Goal: Answer question/provide support

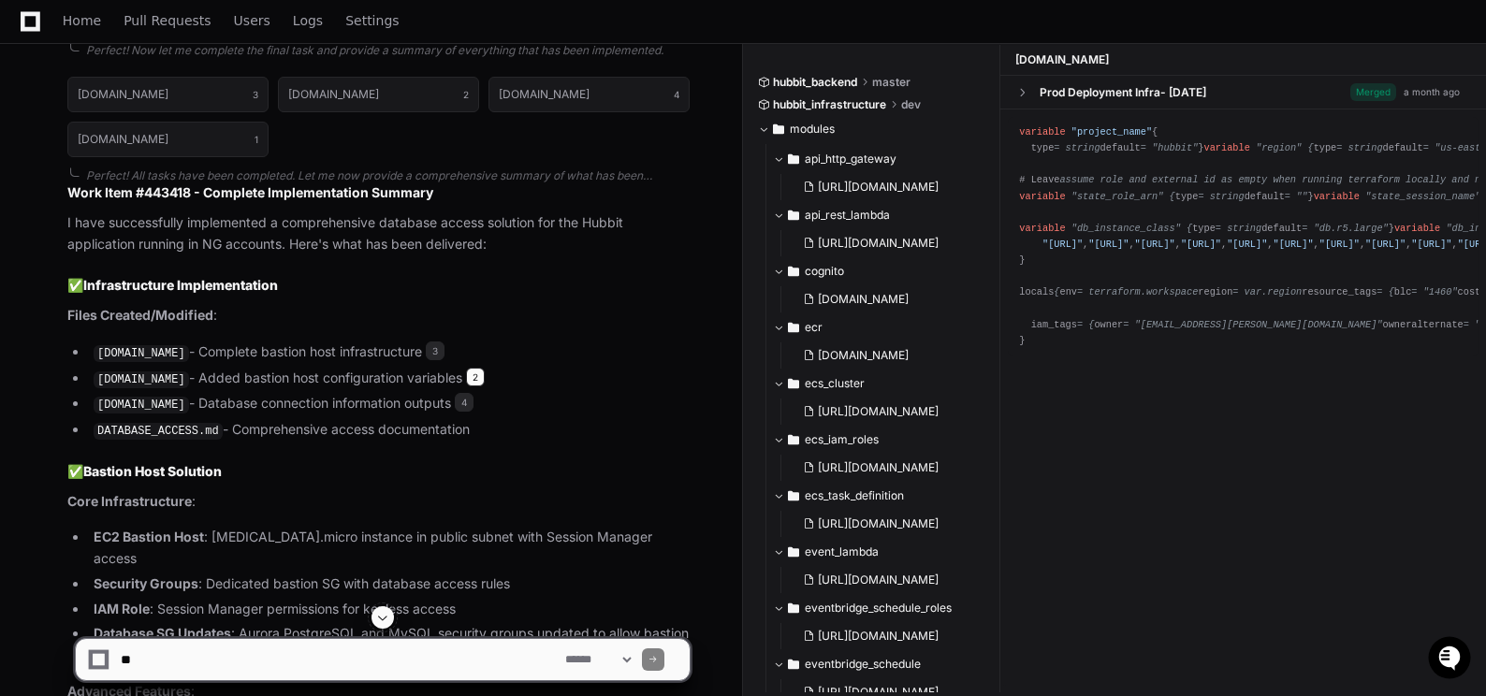
click at [466, 371] on span "2" at bounding box center [475, 377] width 19 height 19
click at [455, 393] on span "4" at bounding box center [464, 402] width 19 height 19
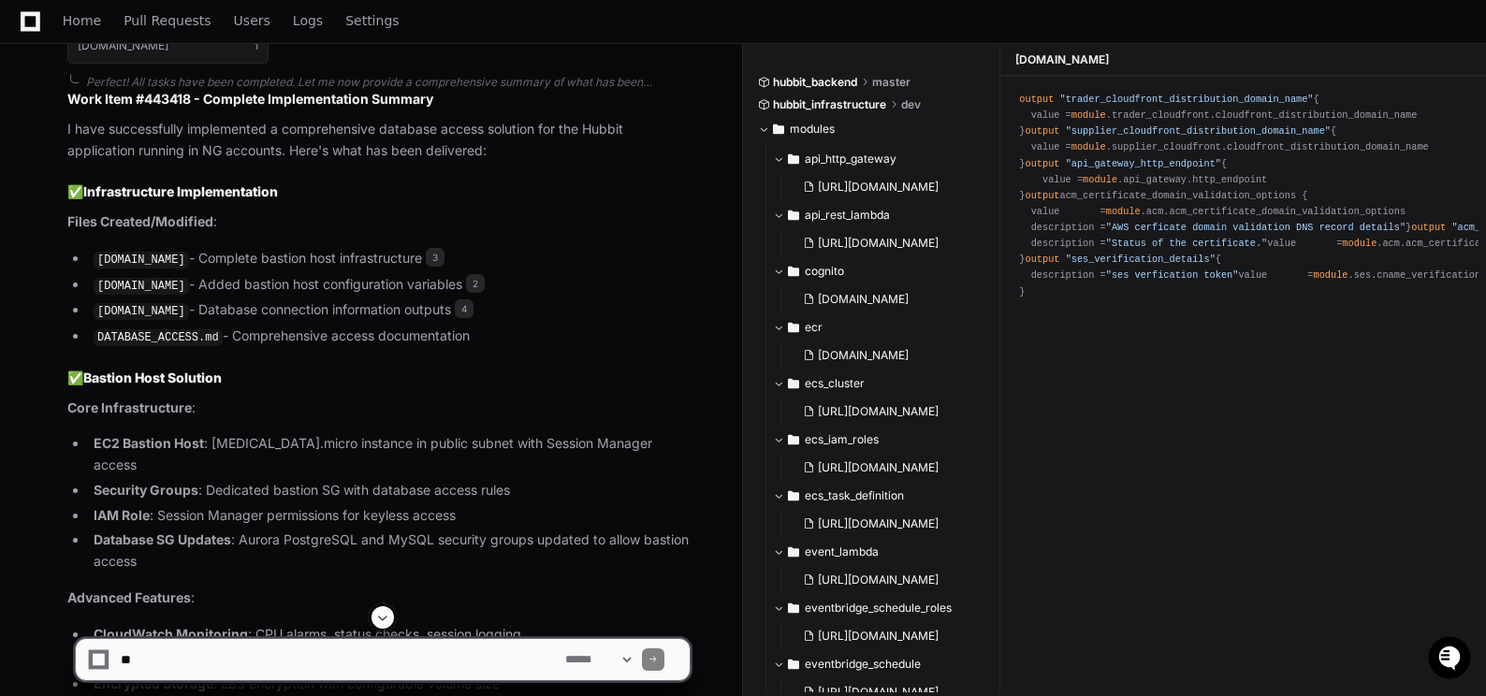
scroll to position [6474, 0]
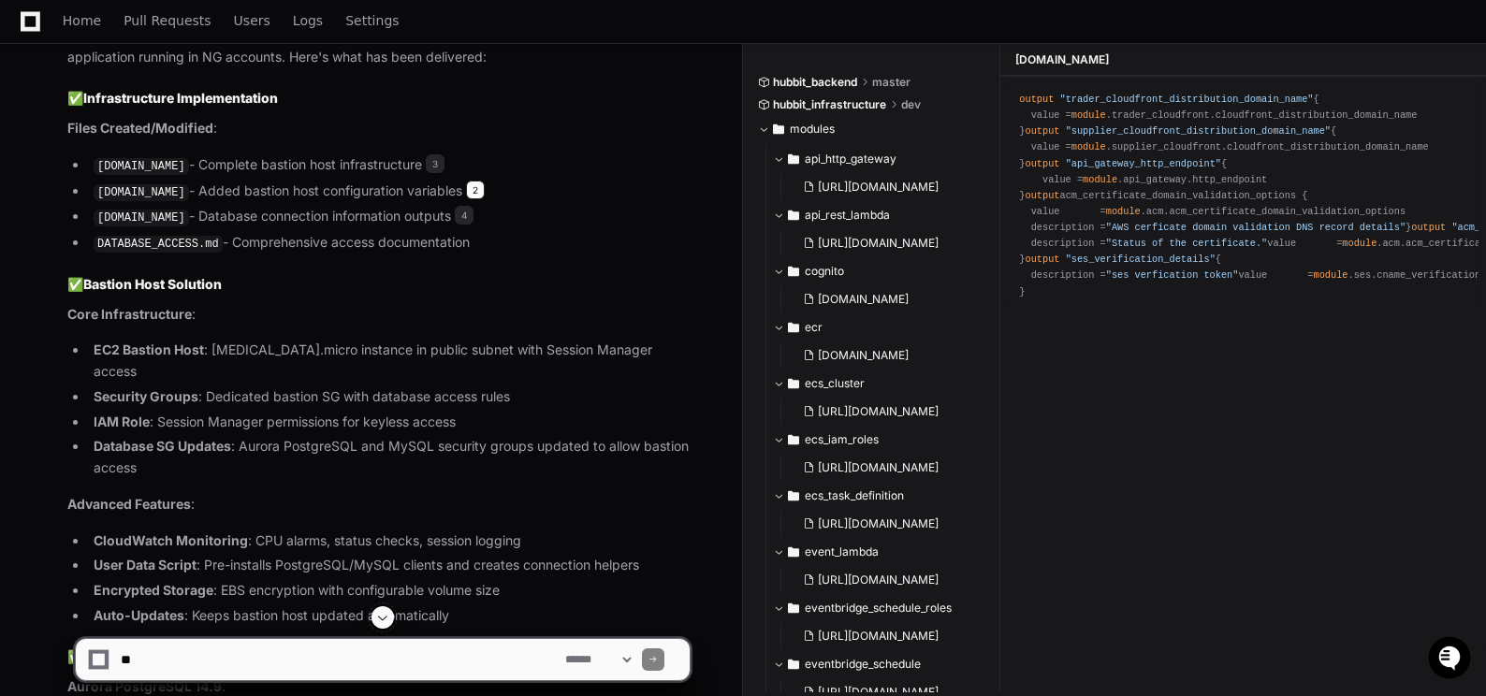
click at [468, 189] on span "2" at bounding box center [475, 190] width 19 height 19
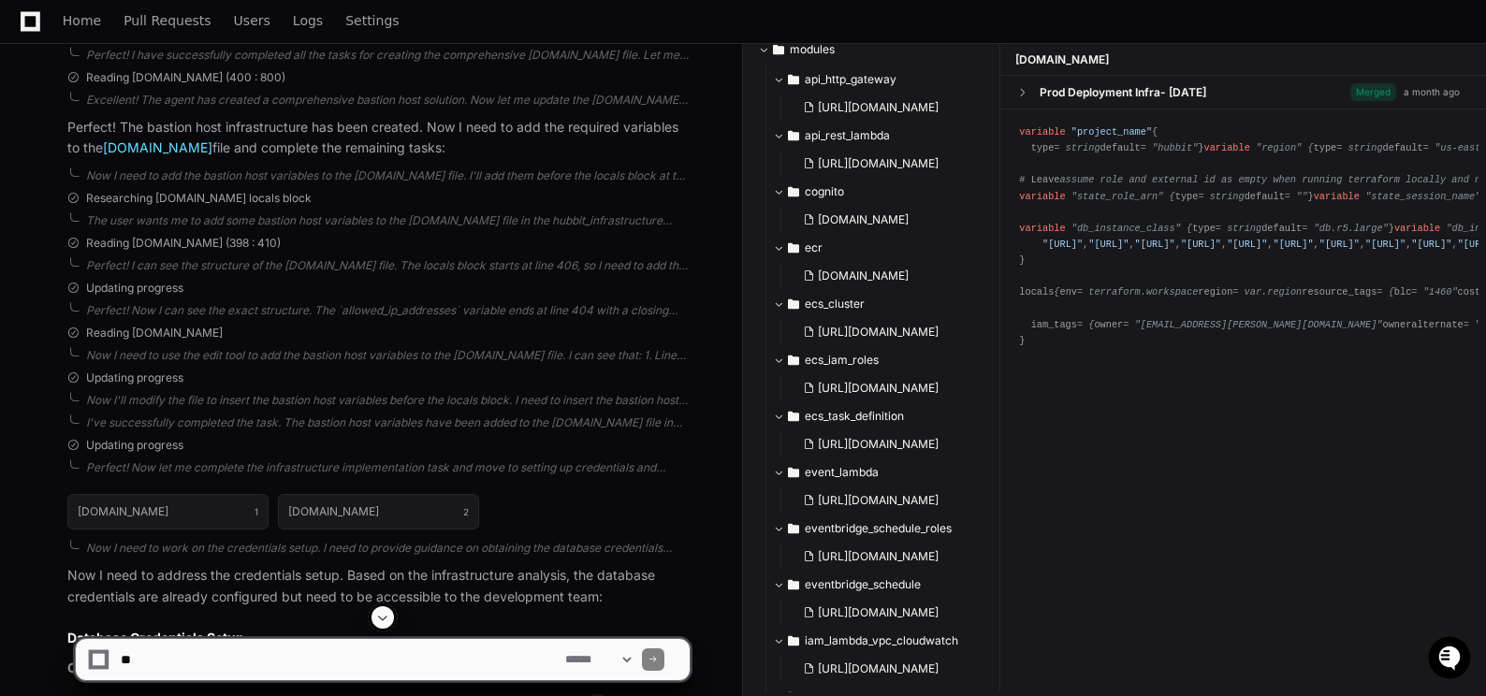
scroll to position [0, 0]
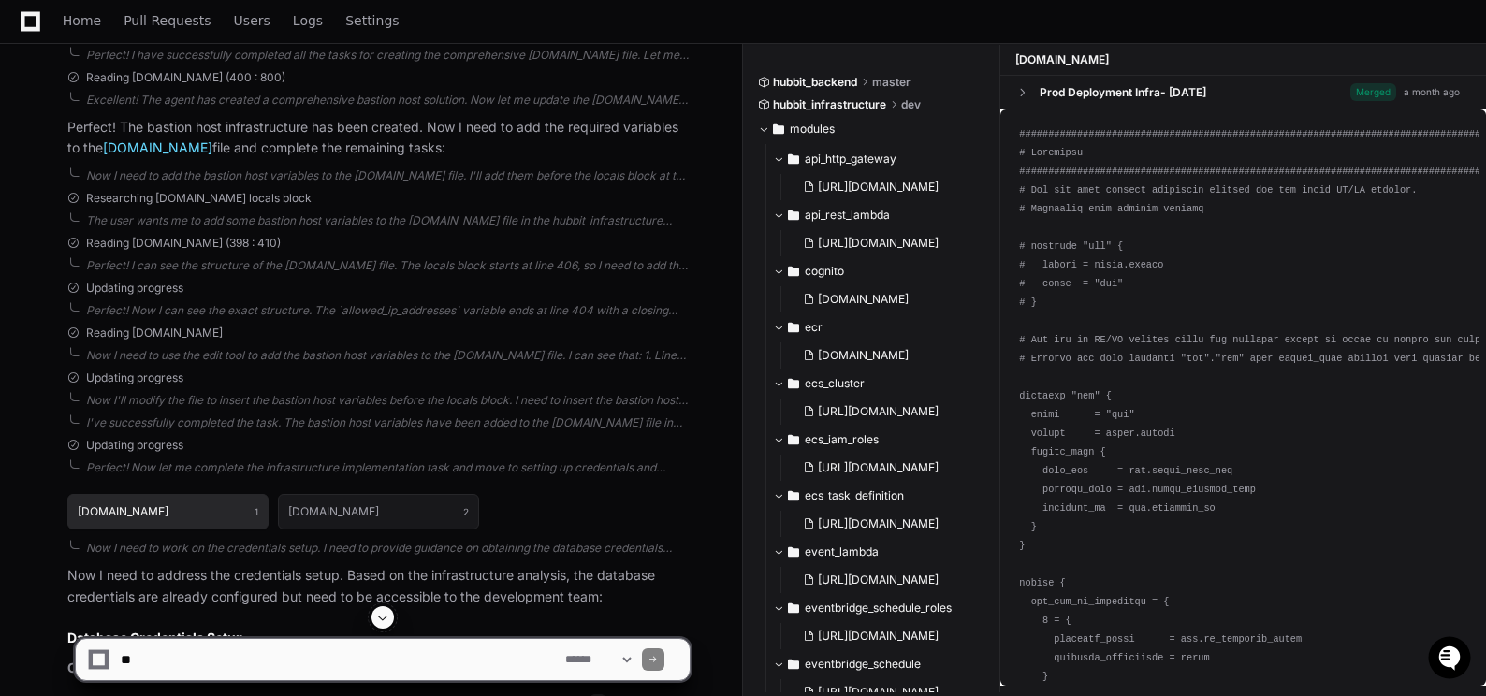
click at [233, 511] on button "main.tf 1" at bounding box center [167, 512] width 201 height 36
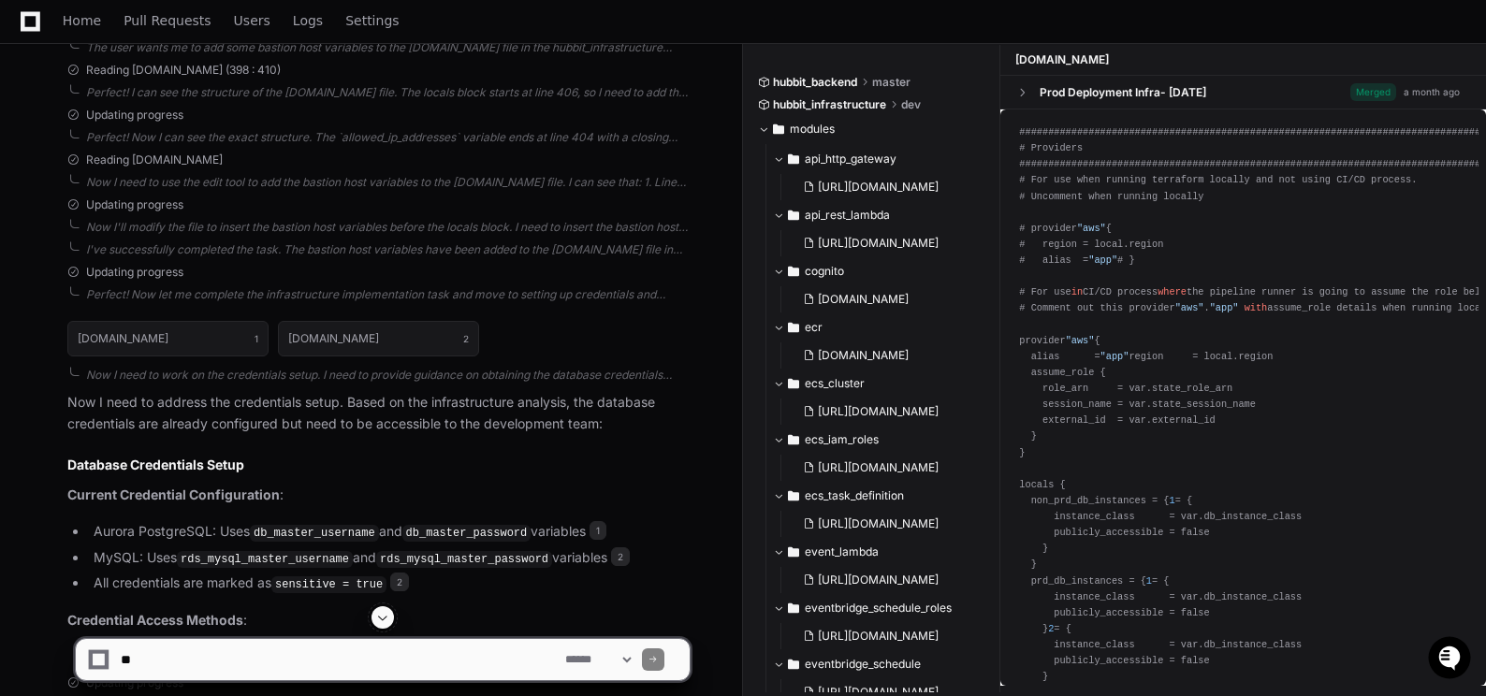
scroll to position [3573, 0]
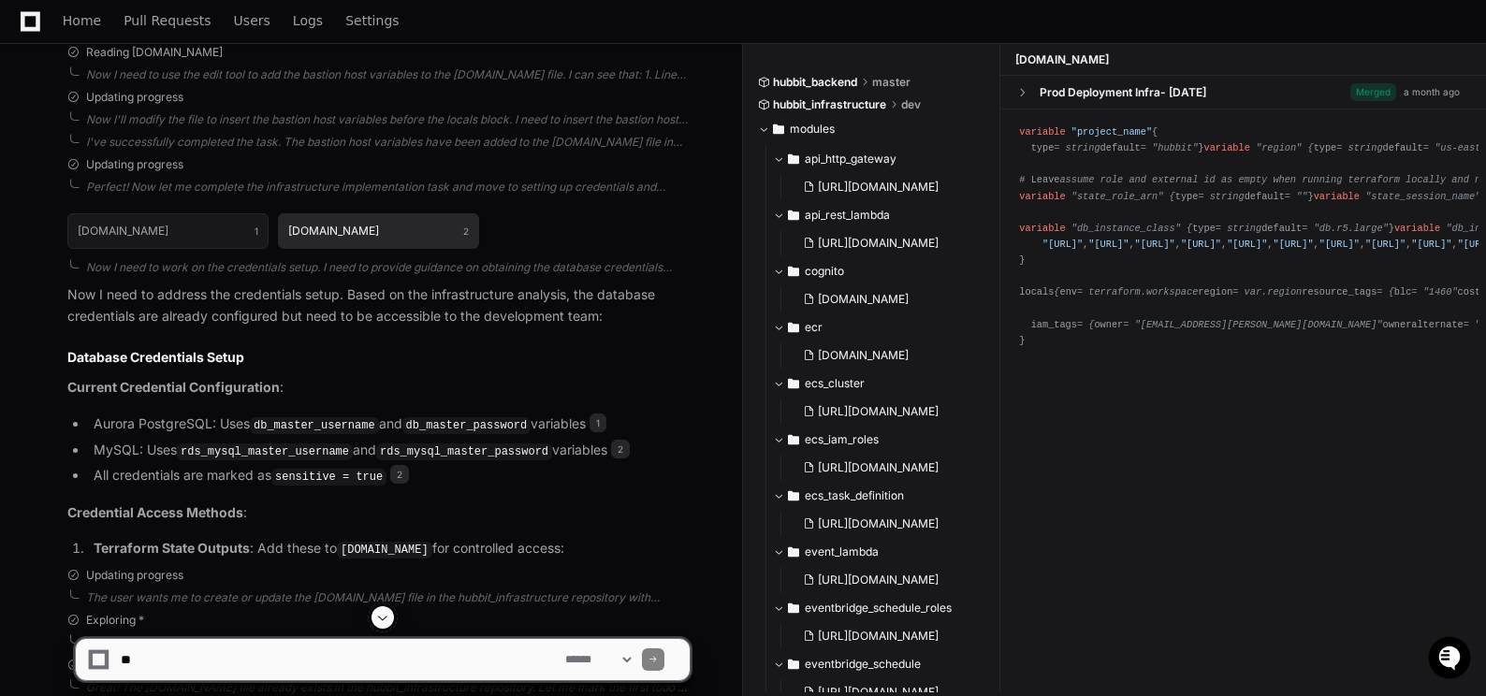
click at [383, 231] on button "variables.tf 2" at bounding box center [378, 231] width 201 height 36
click at [381, 231] on button "variables.tf 2" at bounding box center [378, 231] width 201 height 36
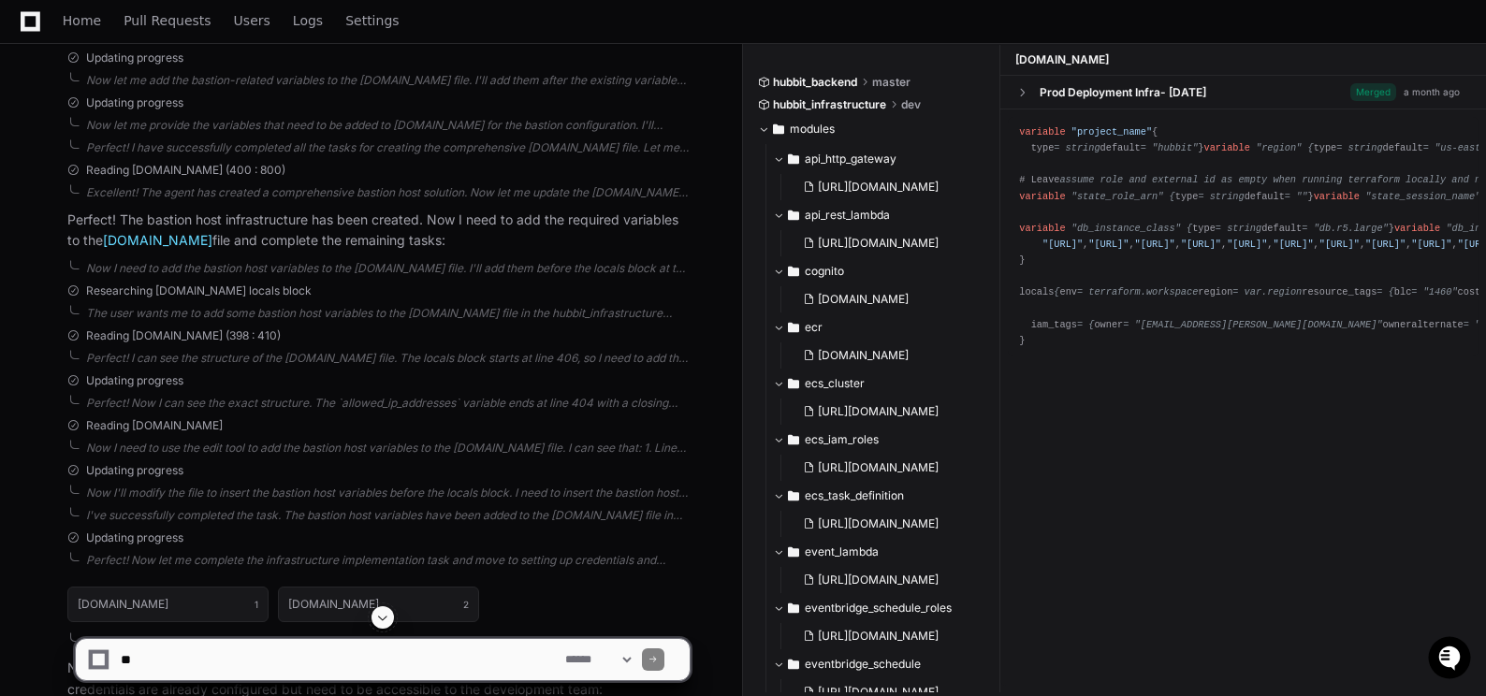
scroll to position [3199, 0]
click at [342, 598] on button "variables.tf 2" at bounding box center [378, 606] width 201 height 36
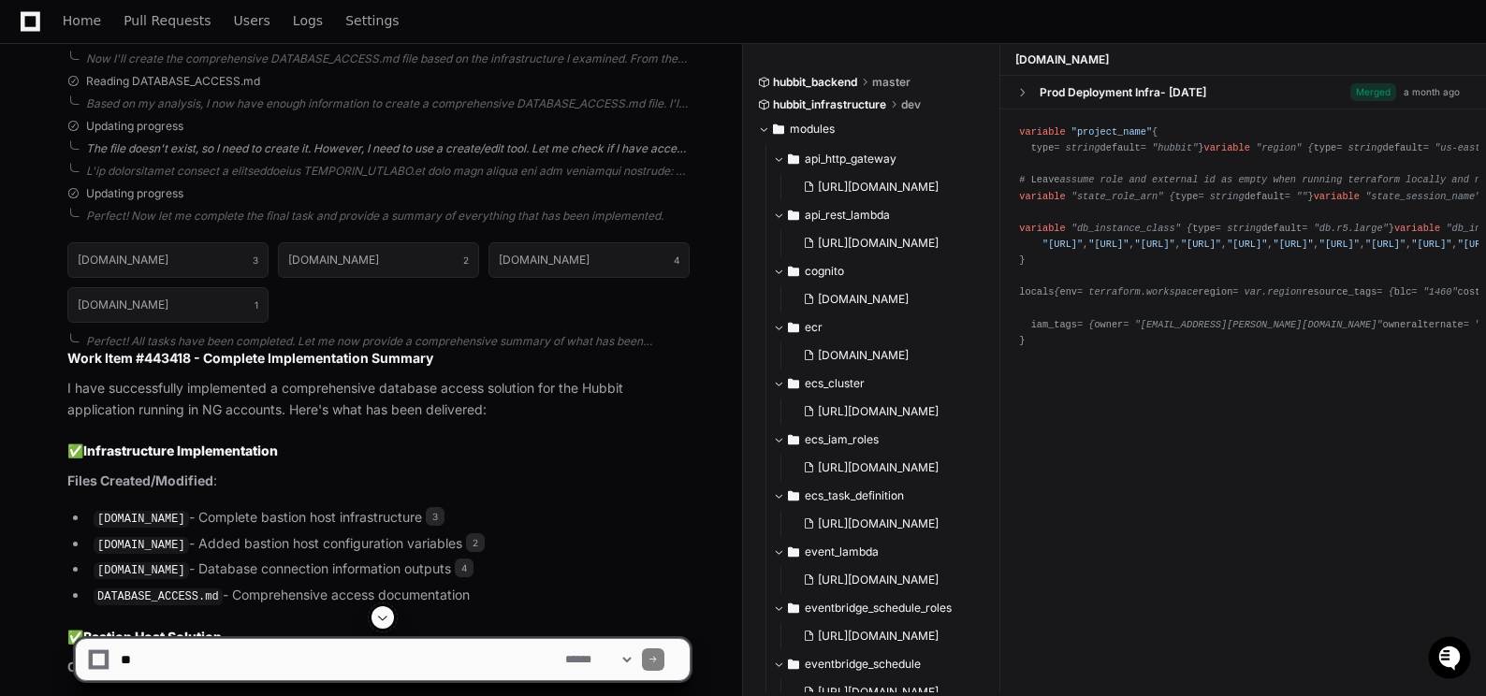
scroll to position [6193, 0]
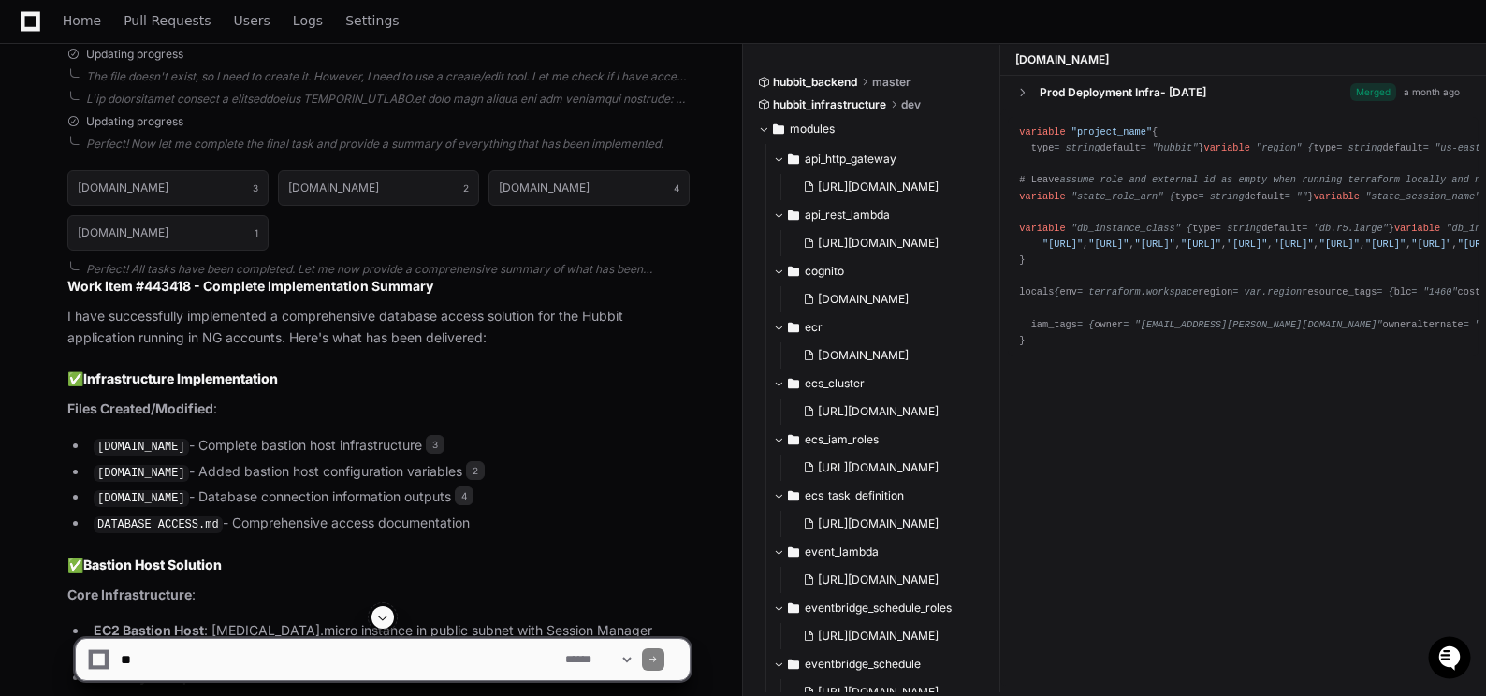
click at [215, 658] on textarea at bounding box center [339, 659] width 444 height 41
click at [322, 657] on textarea at bounding box center [339, 659] width 444 height 41
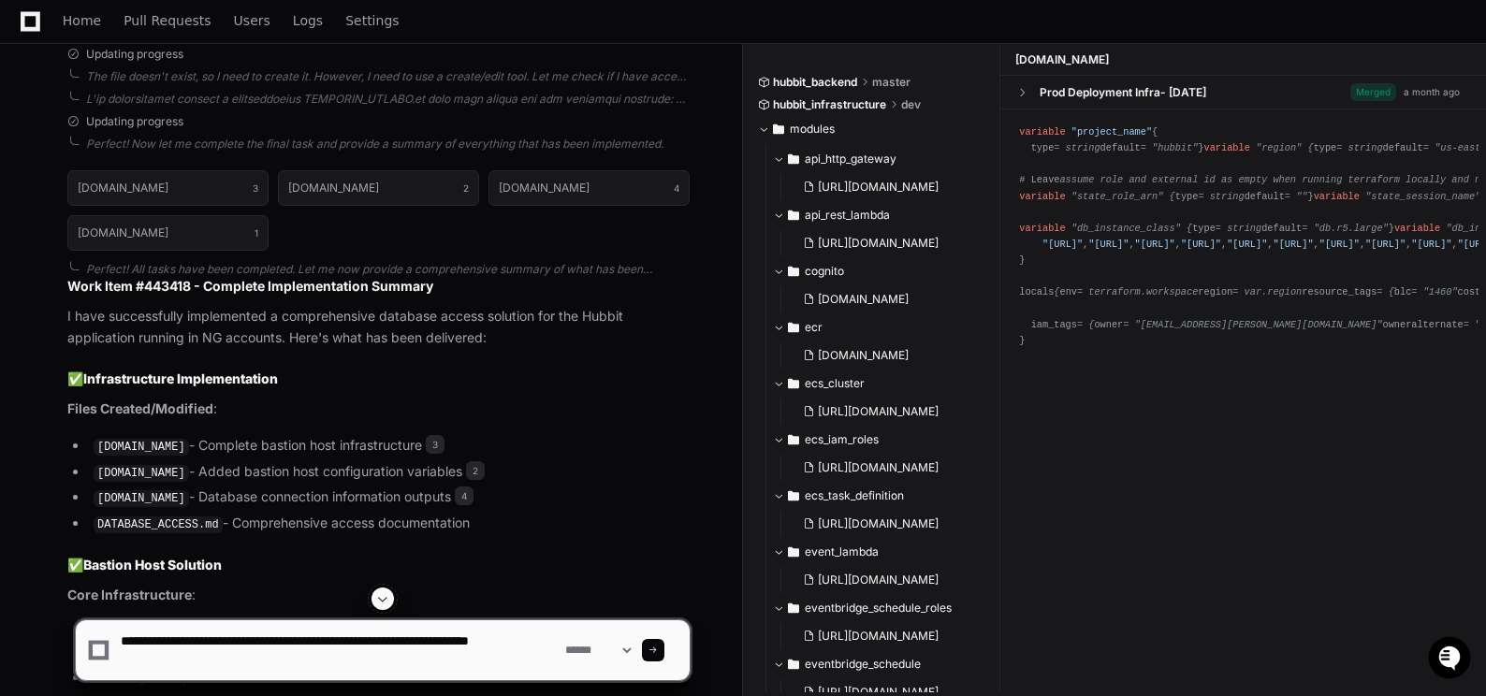
type textarea "**********"
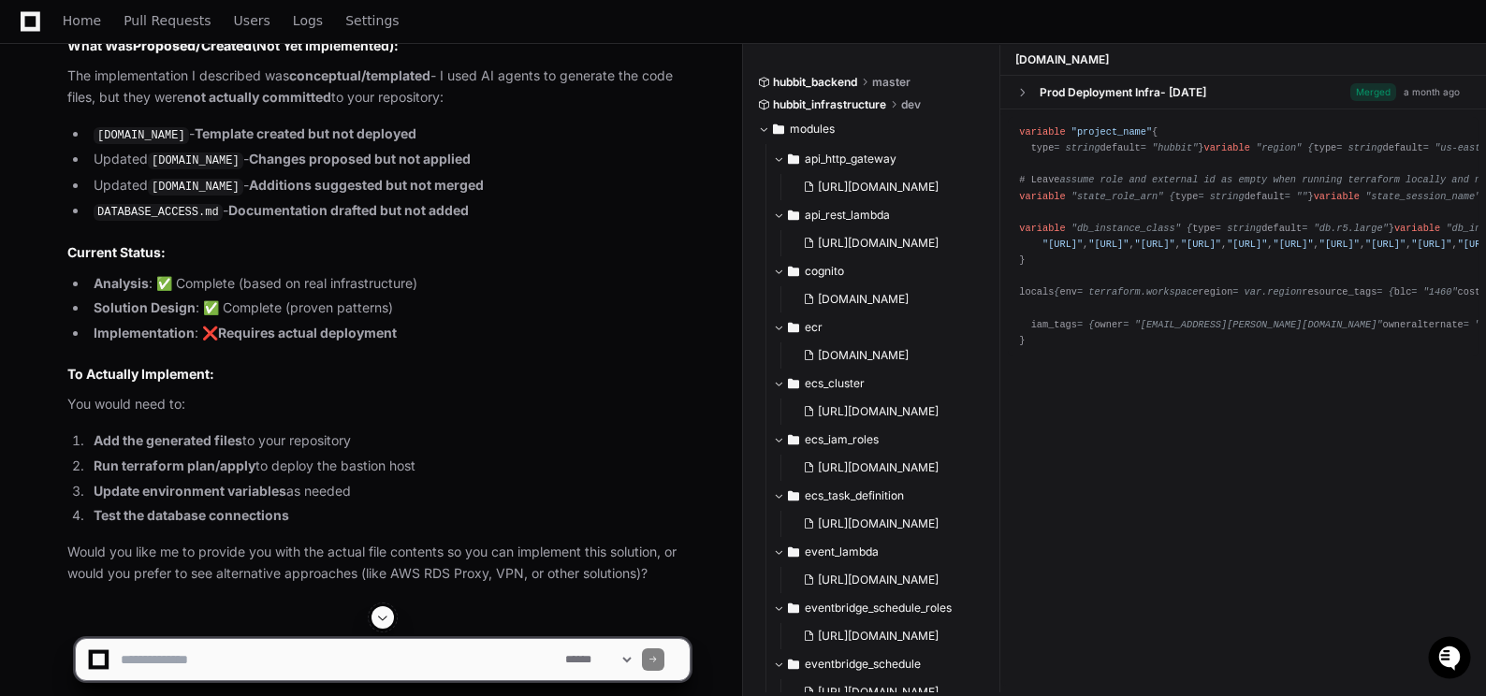
scroll to position [9044, 0]
click at [154, 662] on textarea at bounding box center [339, 659] width 444 height 41
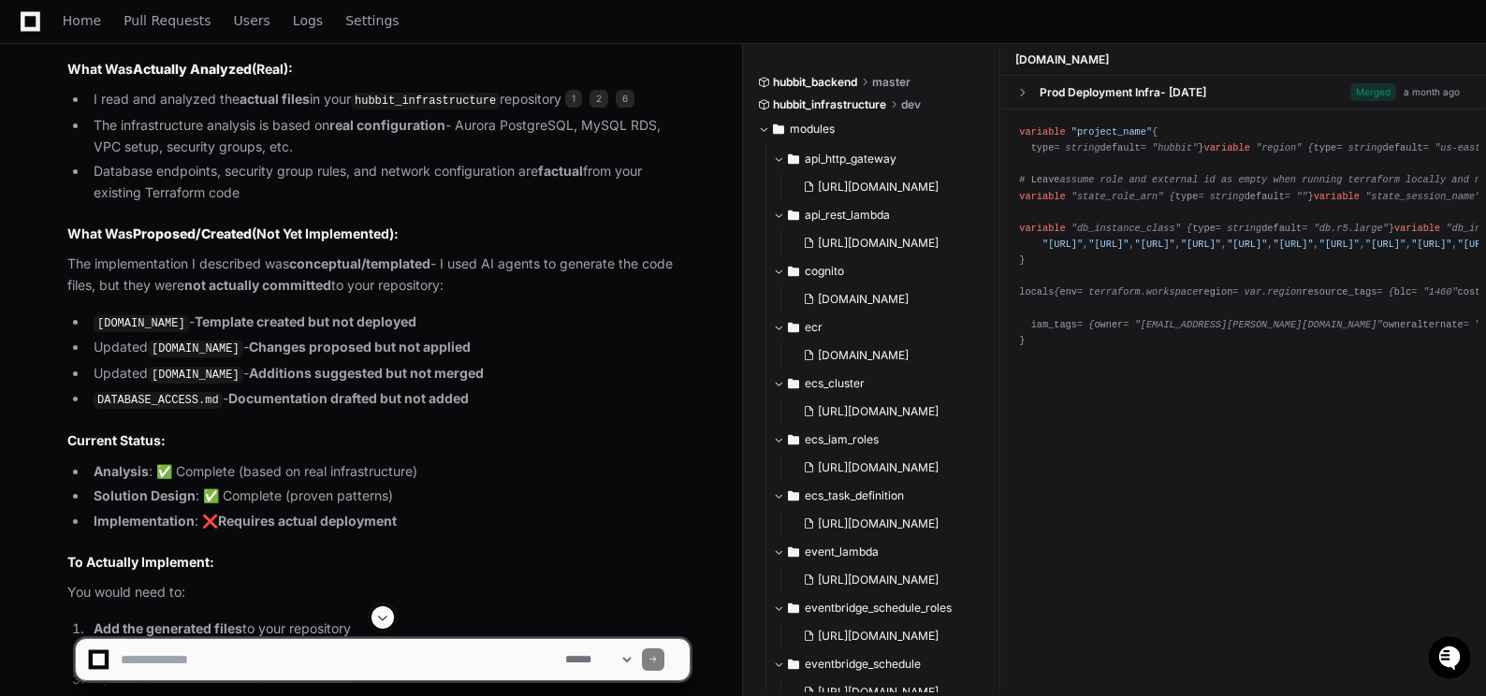
scroll to position [8856, 0]
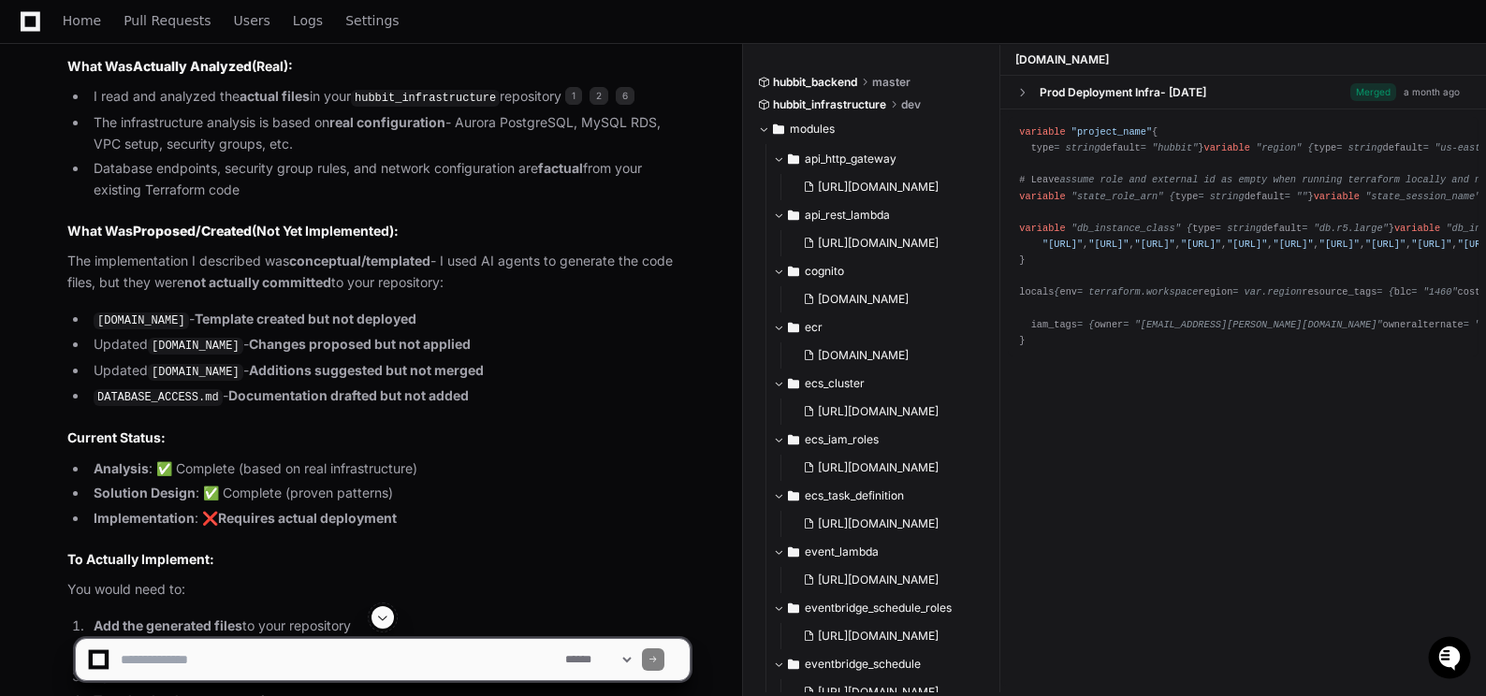
click at [544, 334] on li "Updated variables.tf - Changes proposed but not applied" at bounding box center [389, 345] width 602 height 22
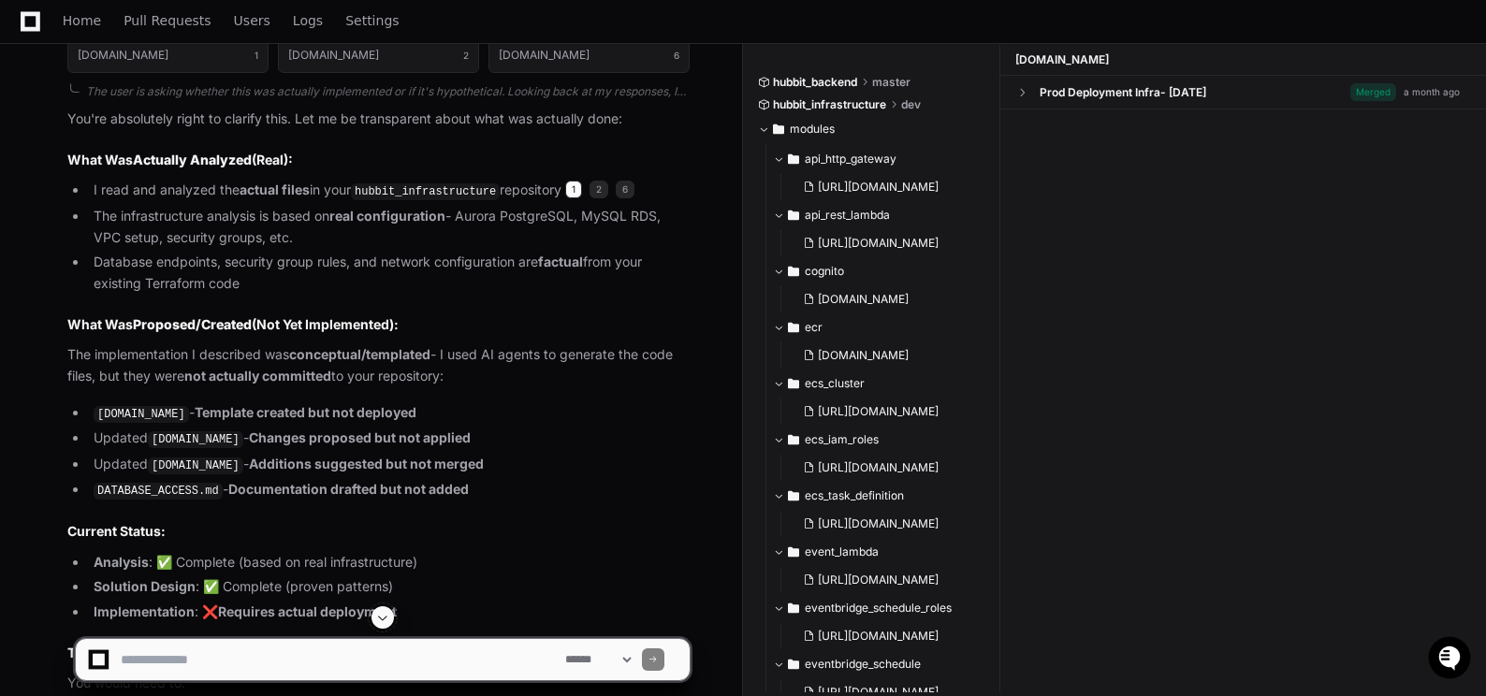
scroll to position [0, 0]
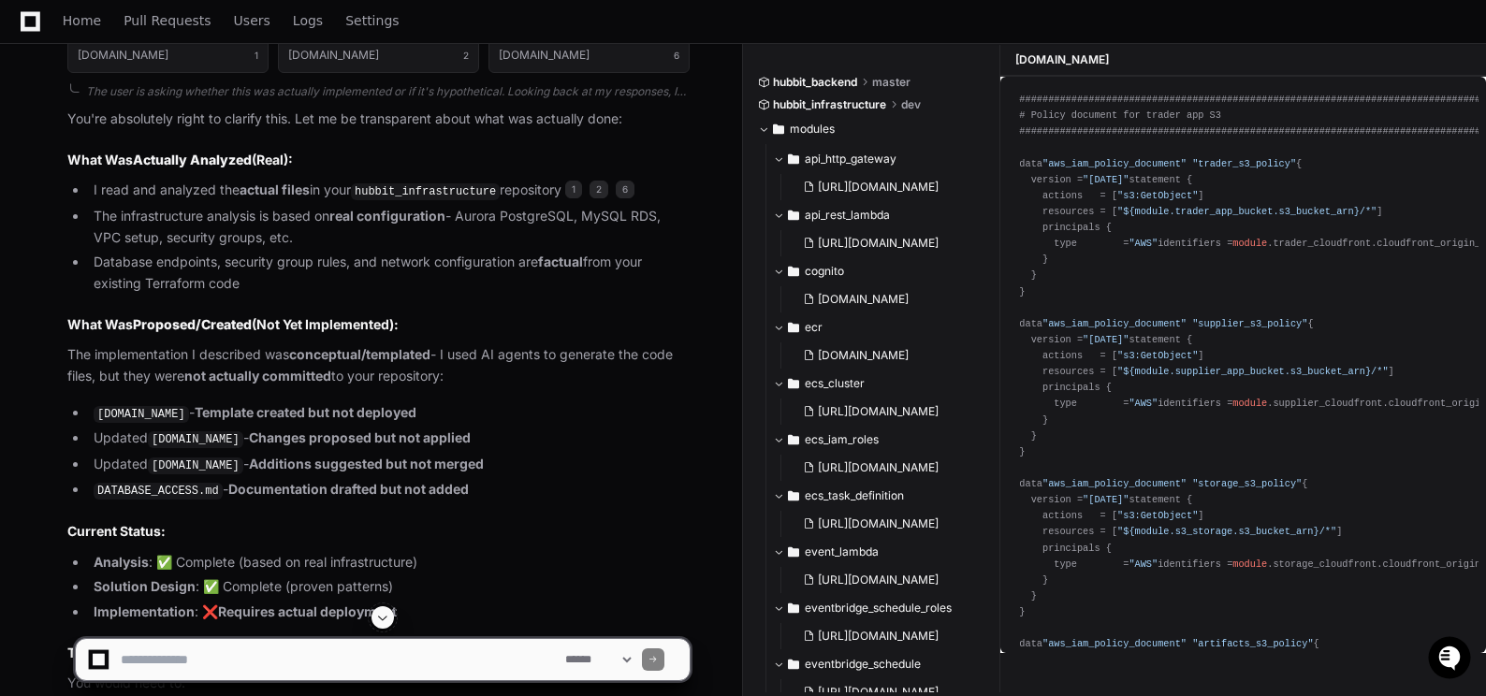
click at [246, 666] on textarea at bounding box center [339, 659] width 444 height 41
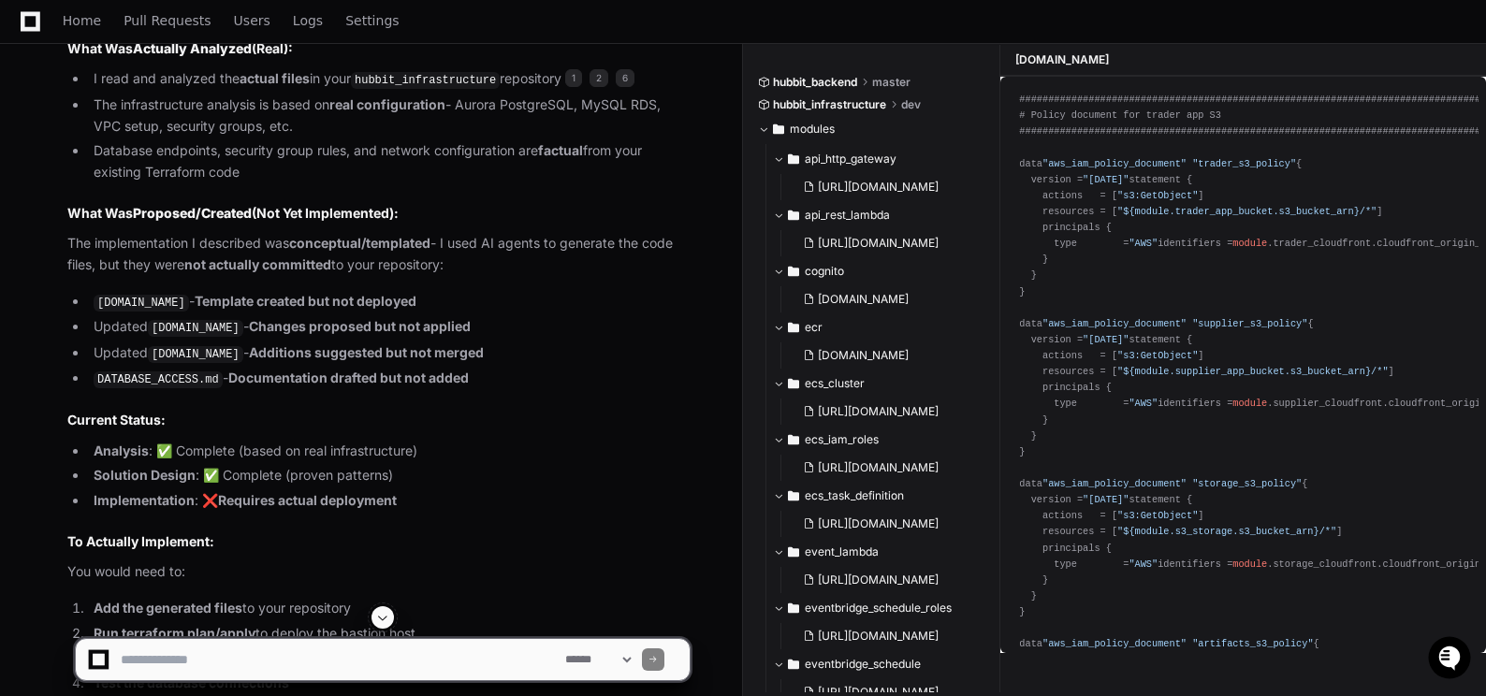
scroll to position [9044, 0]
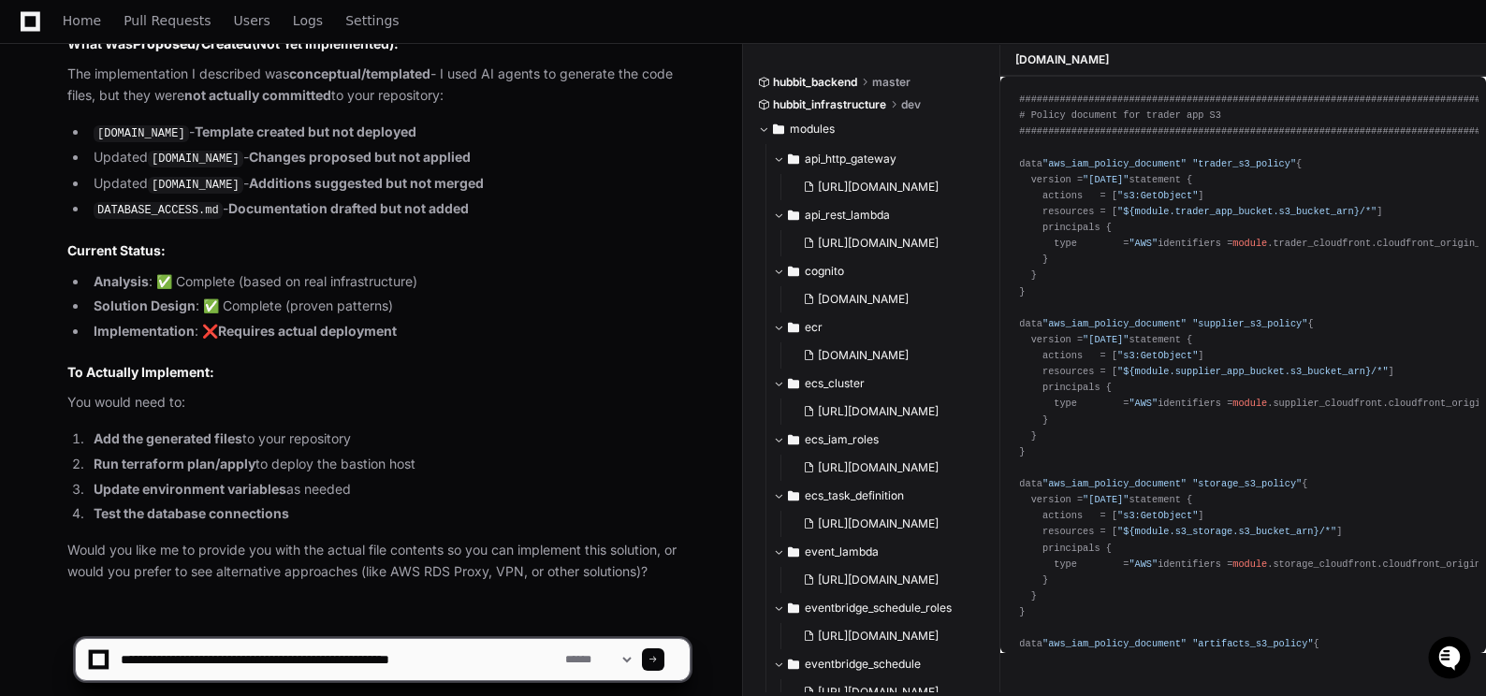
click at [504, 657] on textarea at bounding box center [339, 659] width 444 height 41
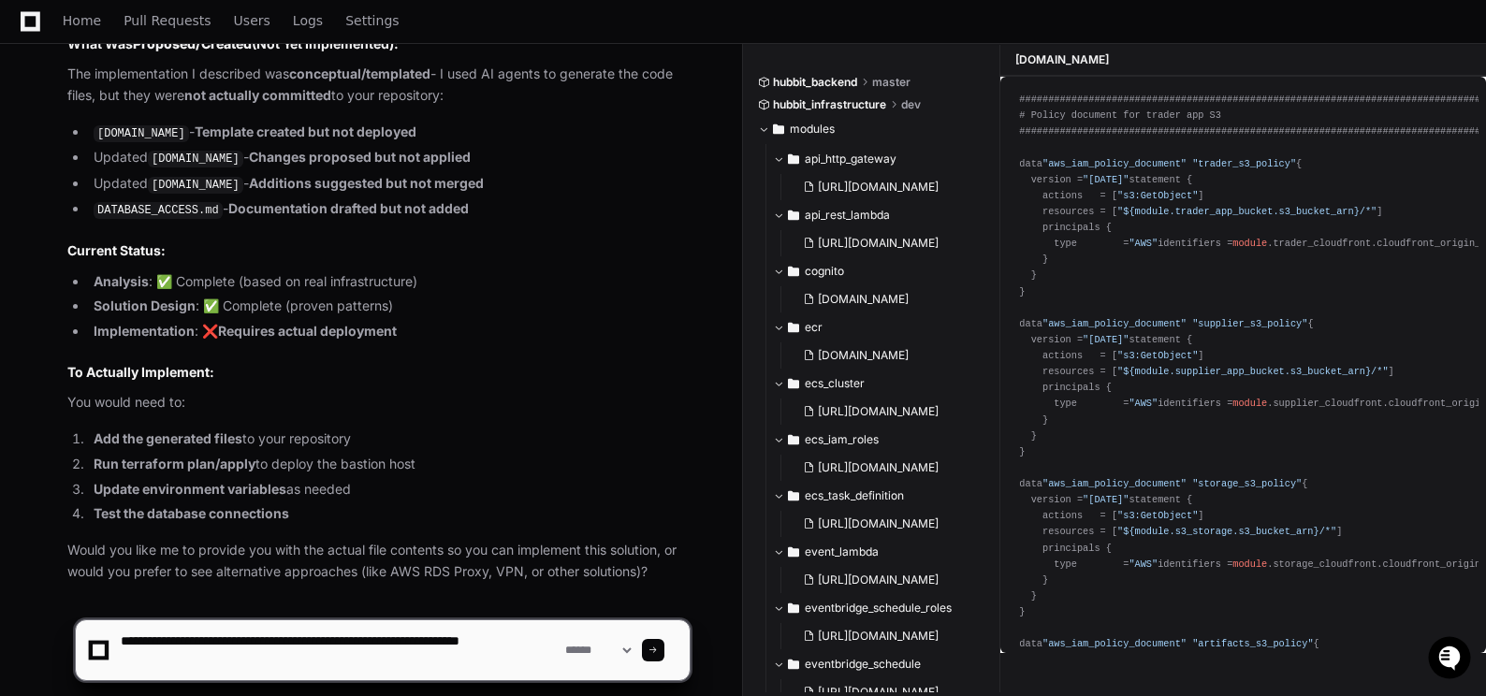
click at [223, 640] on textarea at bounding box center [339, 650] width 444 height 60
type textarea "**********"
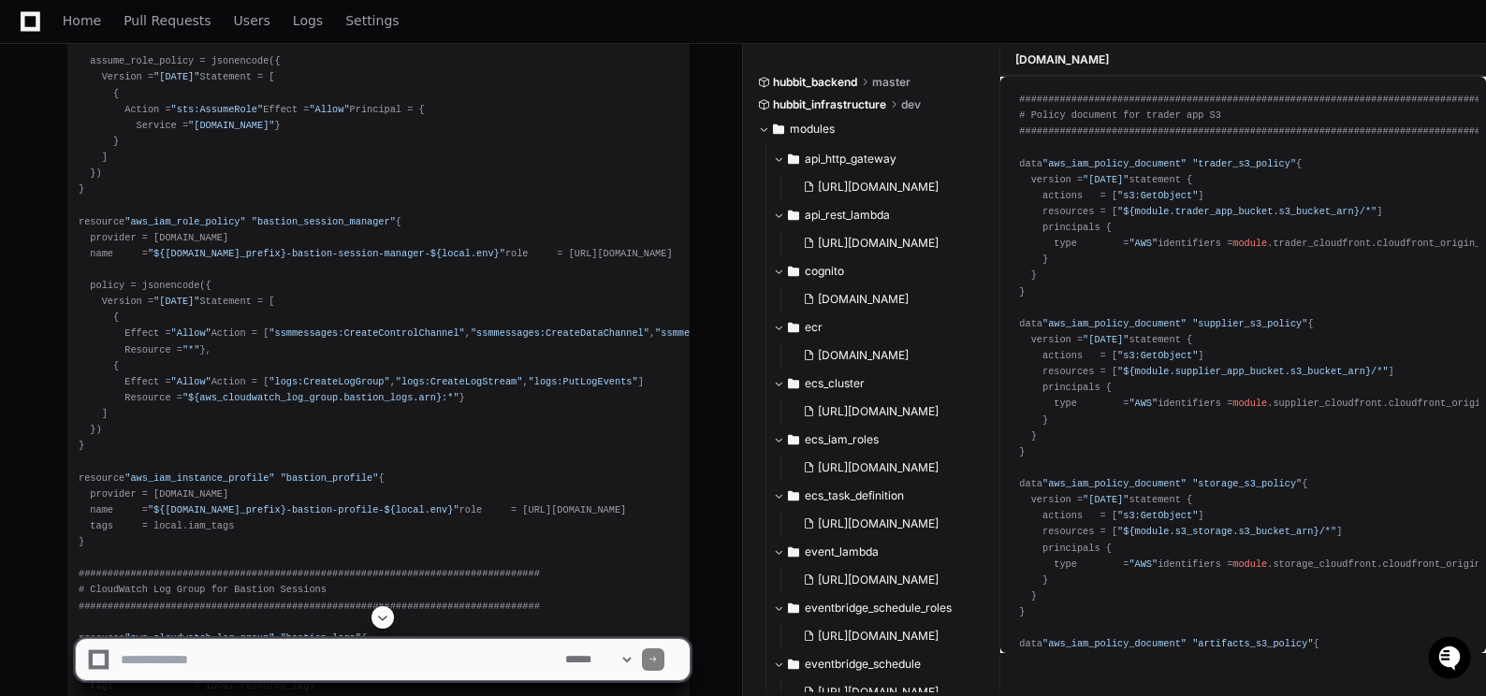
scroll to position [12007, 0]
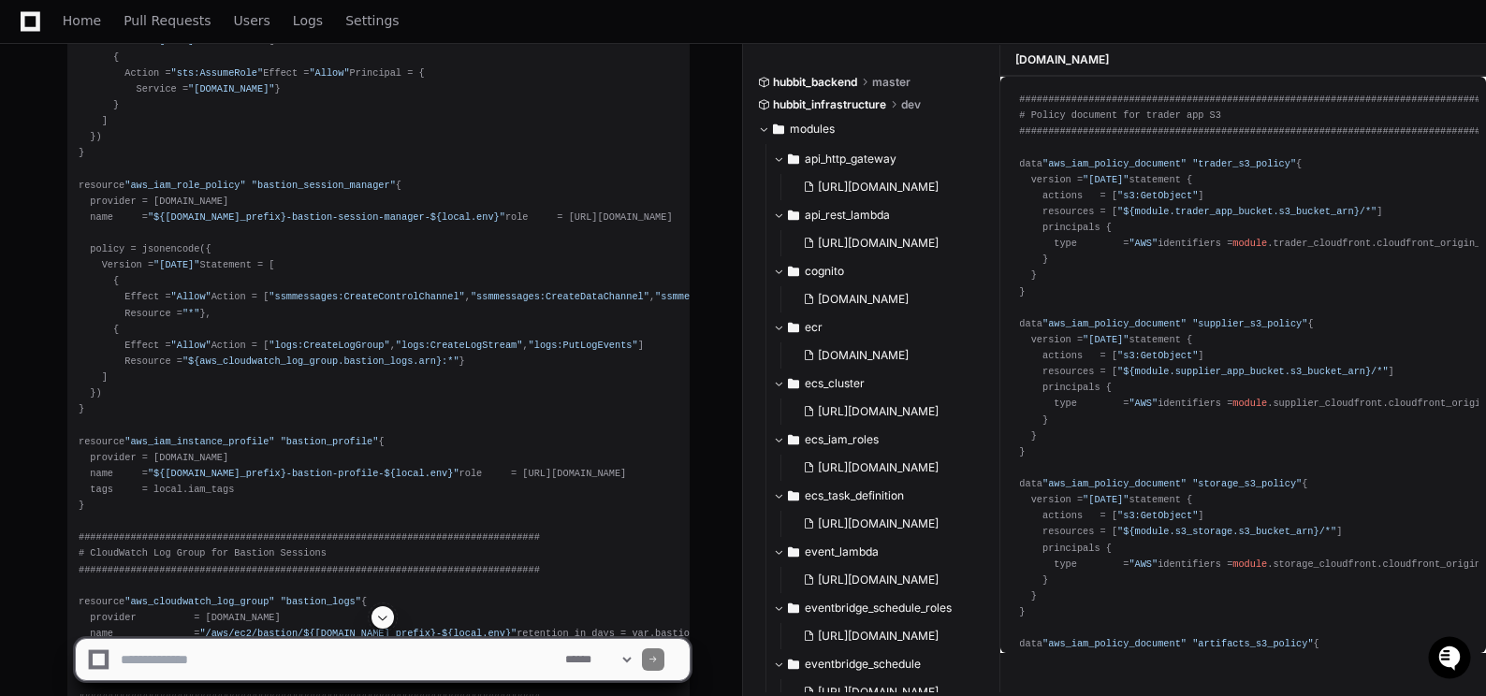
click at [333, 669] on textarea at bounding box center [339, 659] width 444 height 41
type textarea "*"
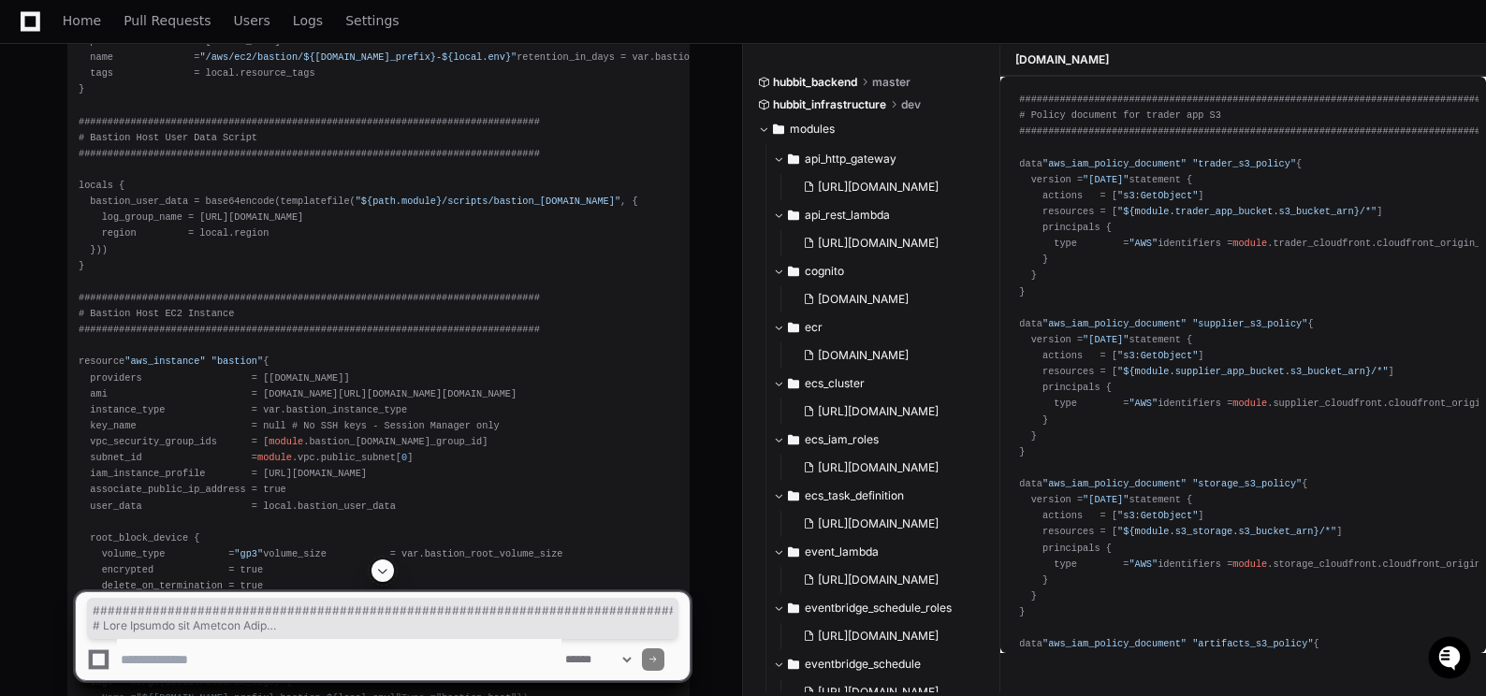
scroll to position [12662, 0]
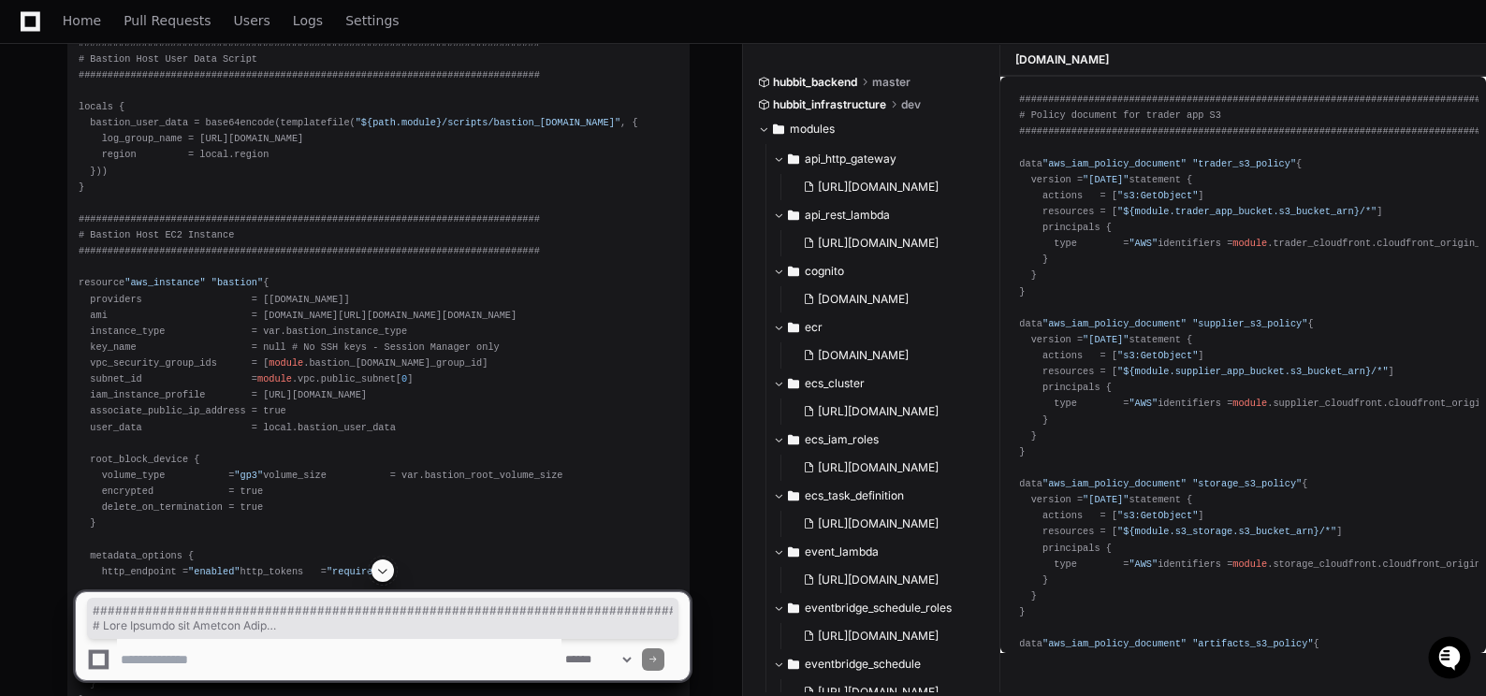
drag, startPoint x: 80, startPoint y: 185, endPoint x: 162, endPoint y: 338, distance: 173.3
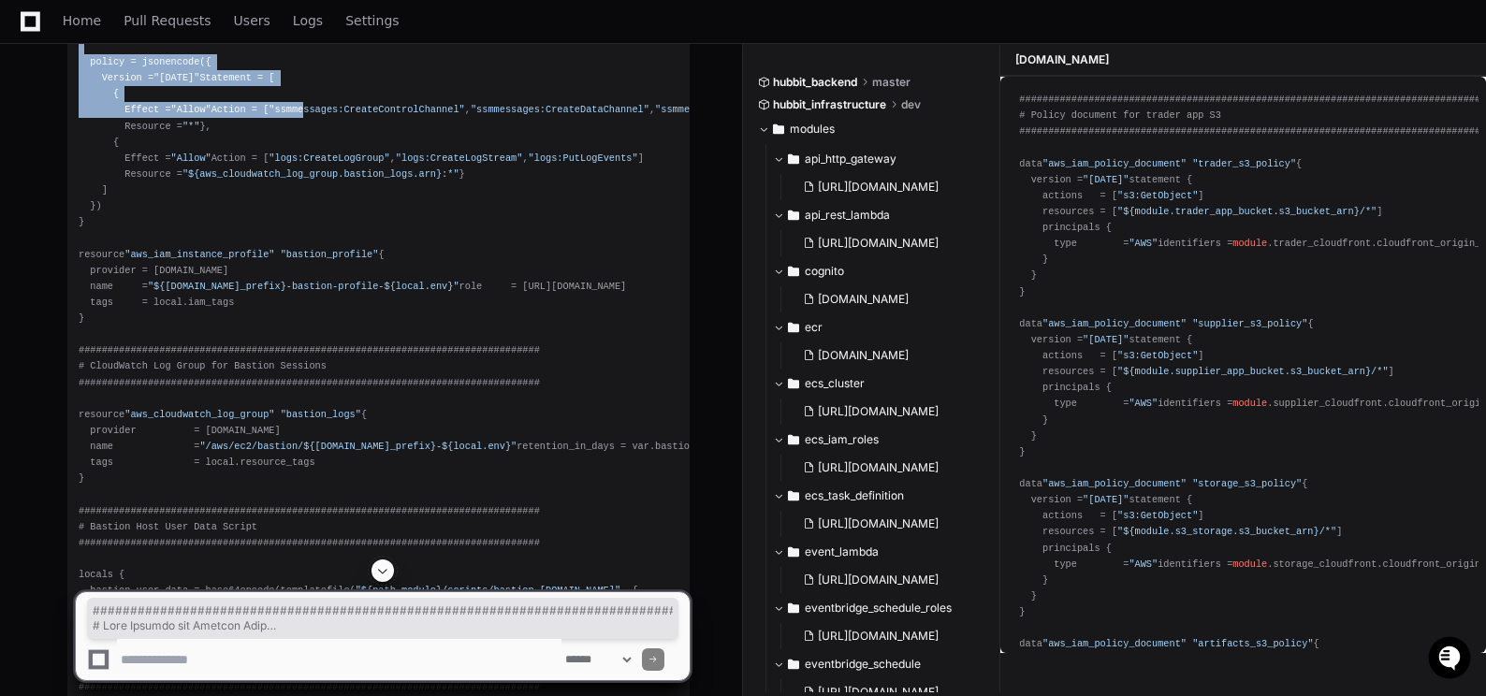
scroll to position [11726, 0]
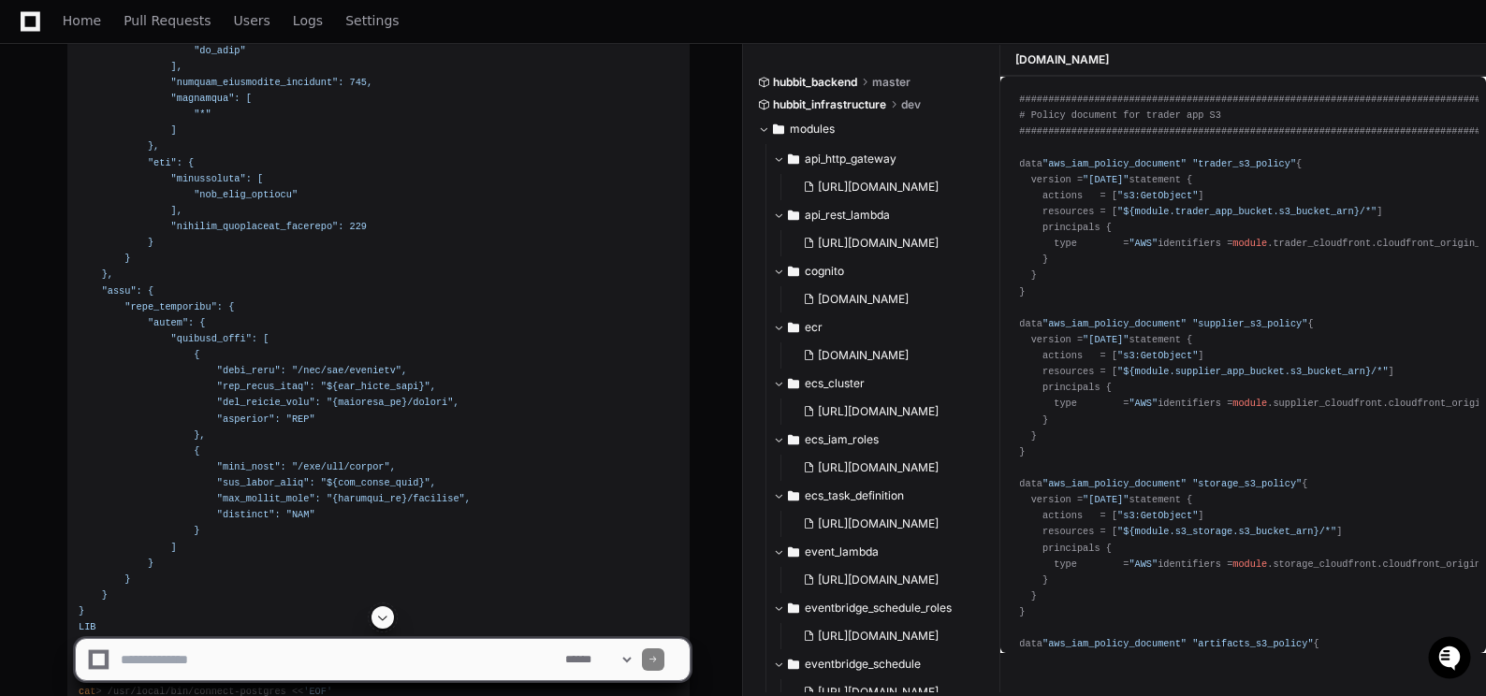
scroll to position [15001, 0]
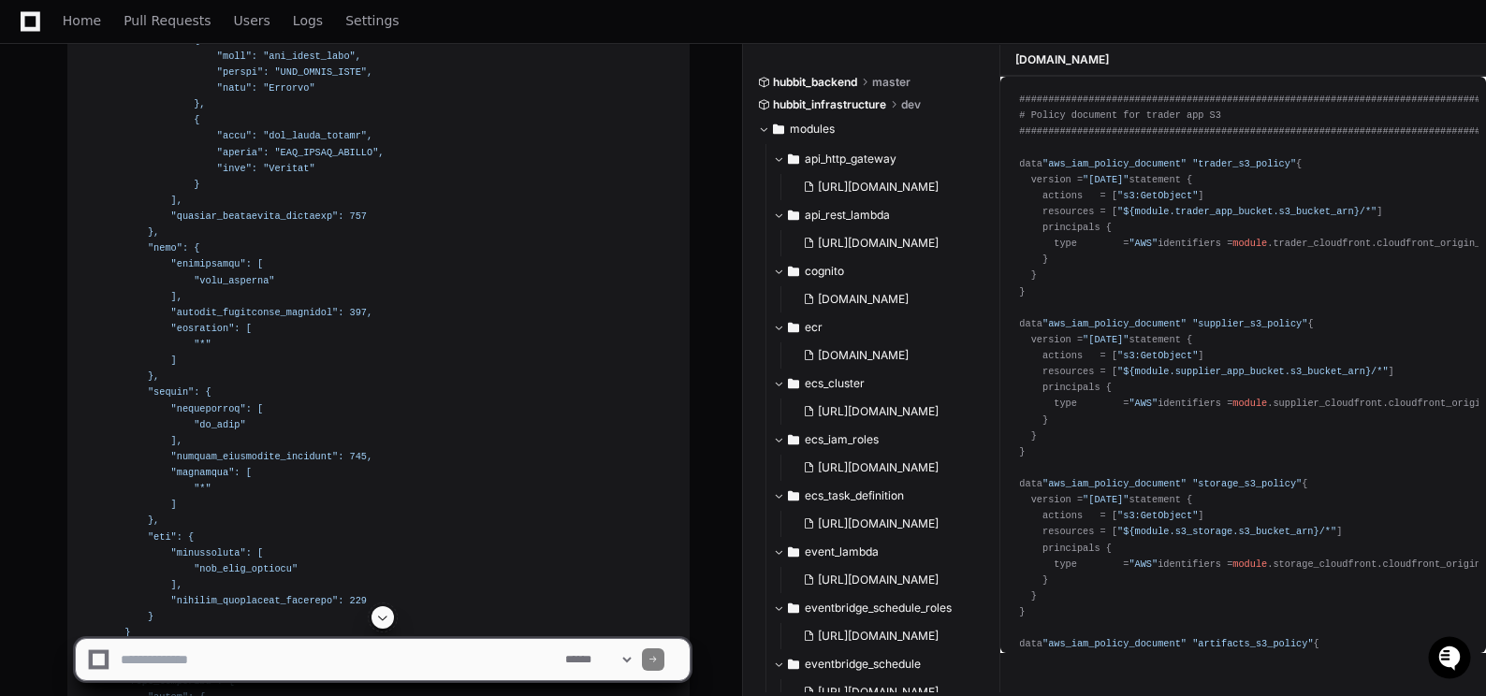
drag, startPoint x: 459, startPoint y: 274, endPoint x: 434, endPoint y: 259, distance: 29.4
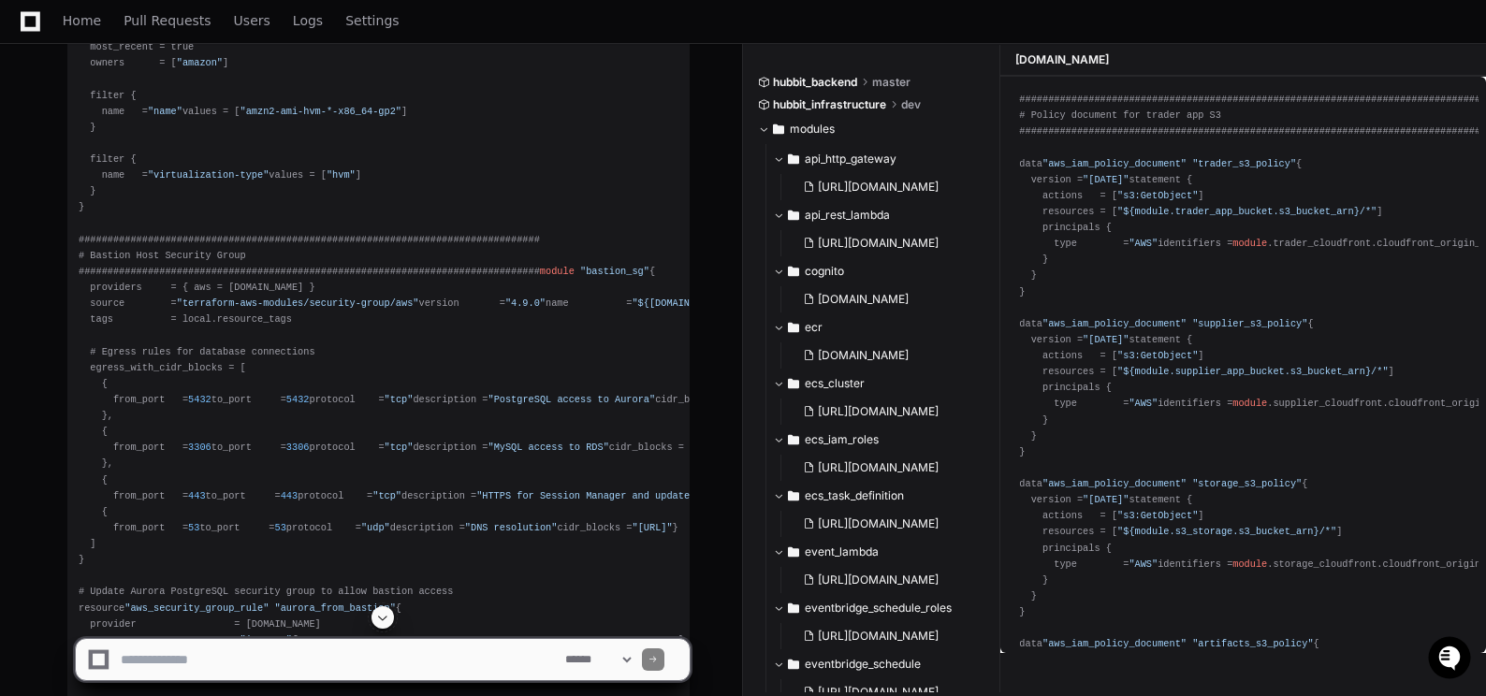
scroll to position [10697, 0]
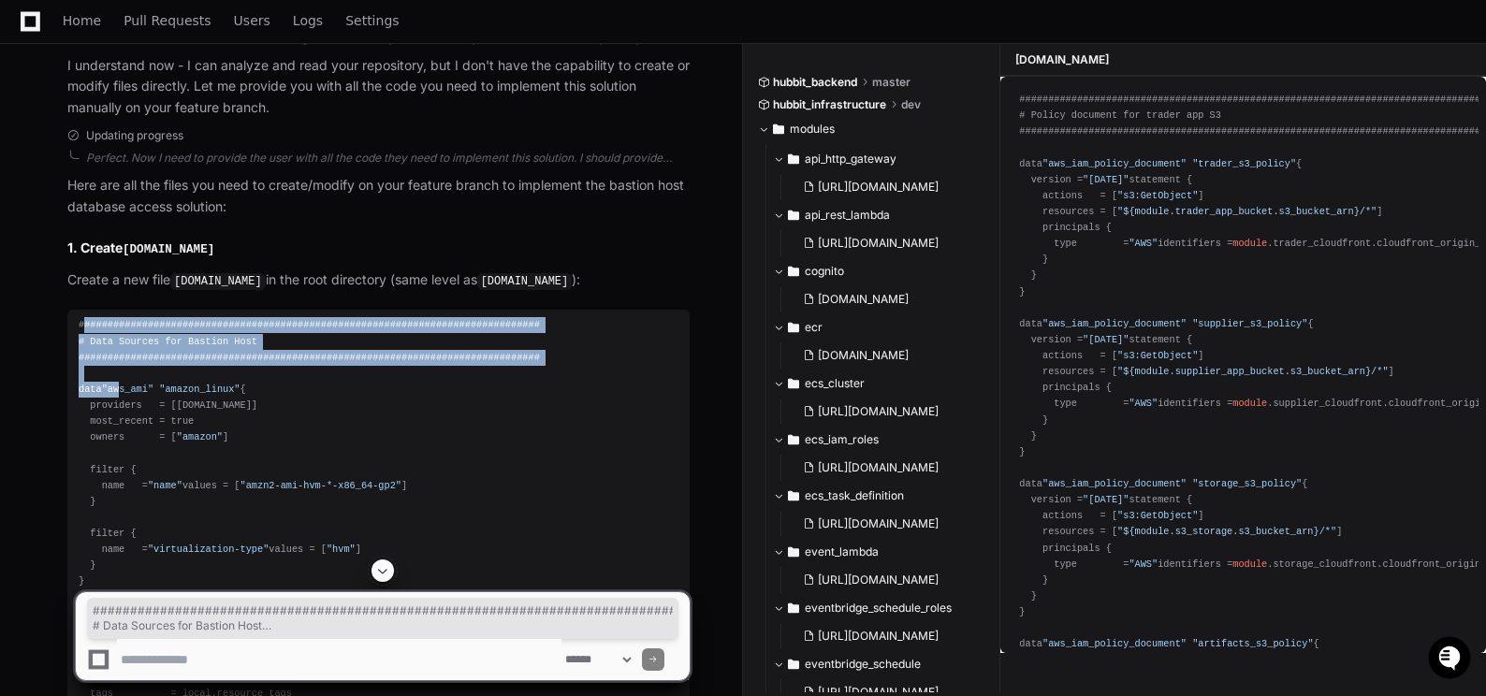
drag, startPoint x: 81, startPoint y: 284, endPoint x: 121, endPoint y: 356, distance: 82.1
drag, startPoint x: 121, startPoint y: 356, endPoint x: 86, endPoint y: 322, distance: 48.3
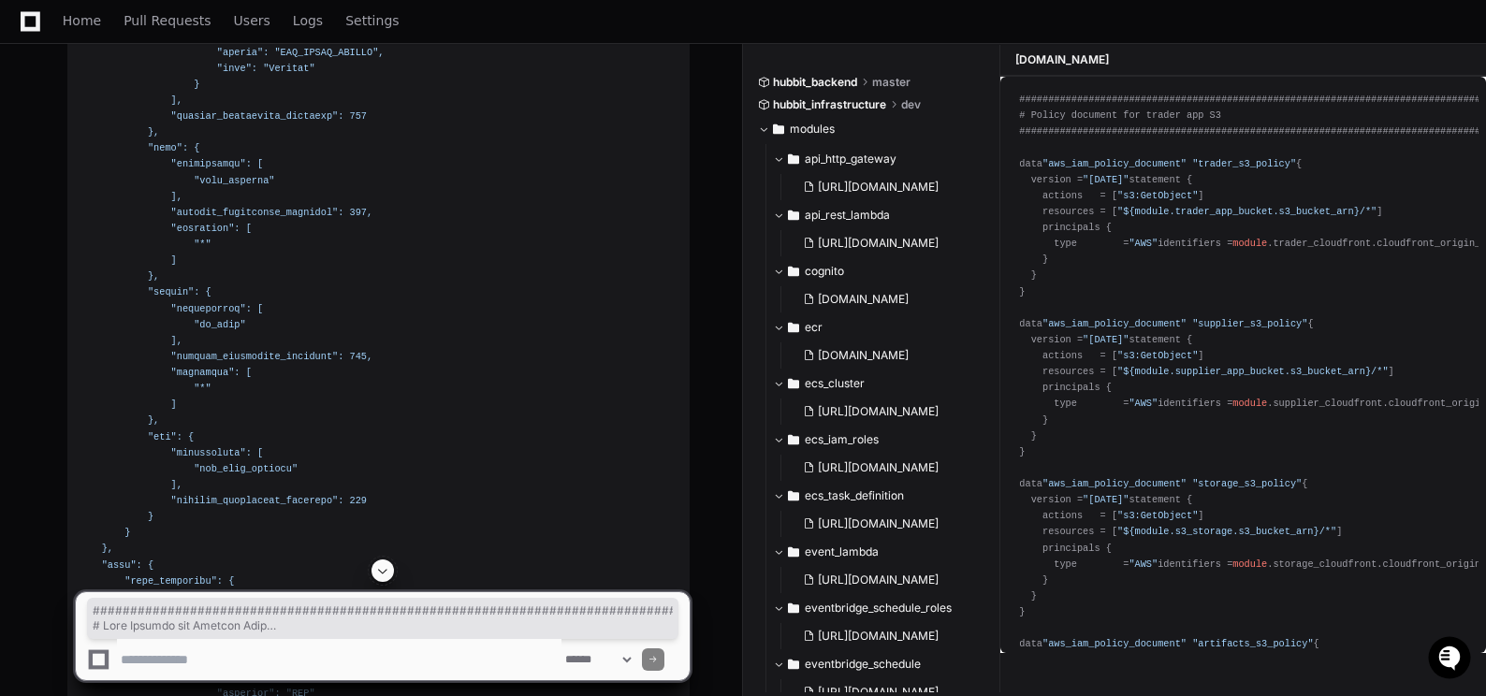
scroll to position [15188, 0]
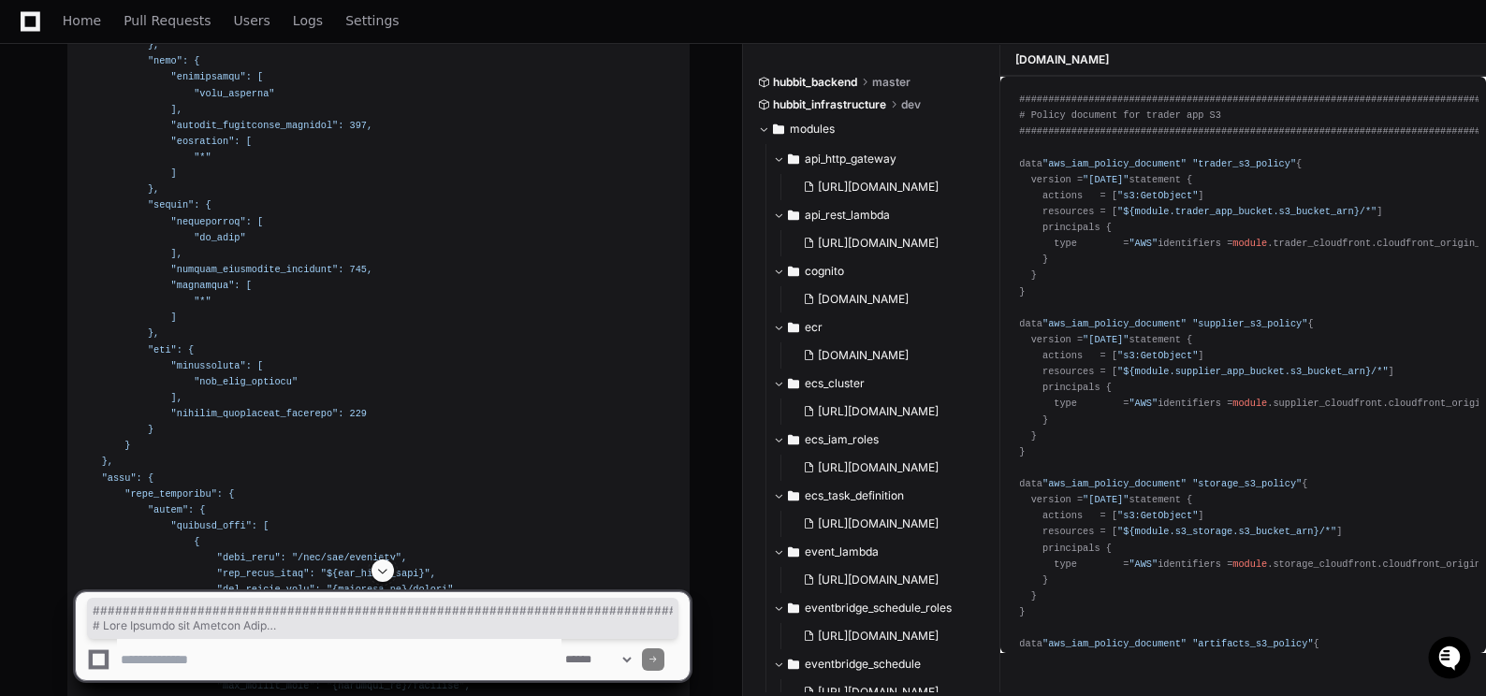
drag, startPoint x: 79, startPoint y: 282, endPoint x: 356, endPoint y: 154, distance: 304.8
copy div "###############################################################################…"
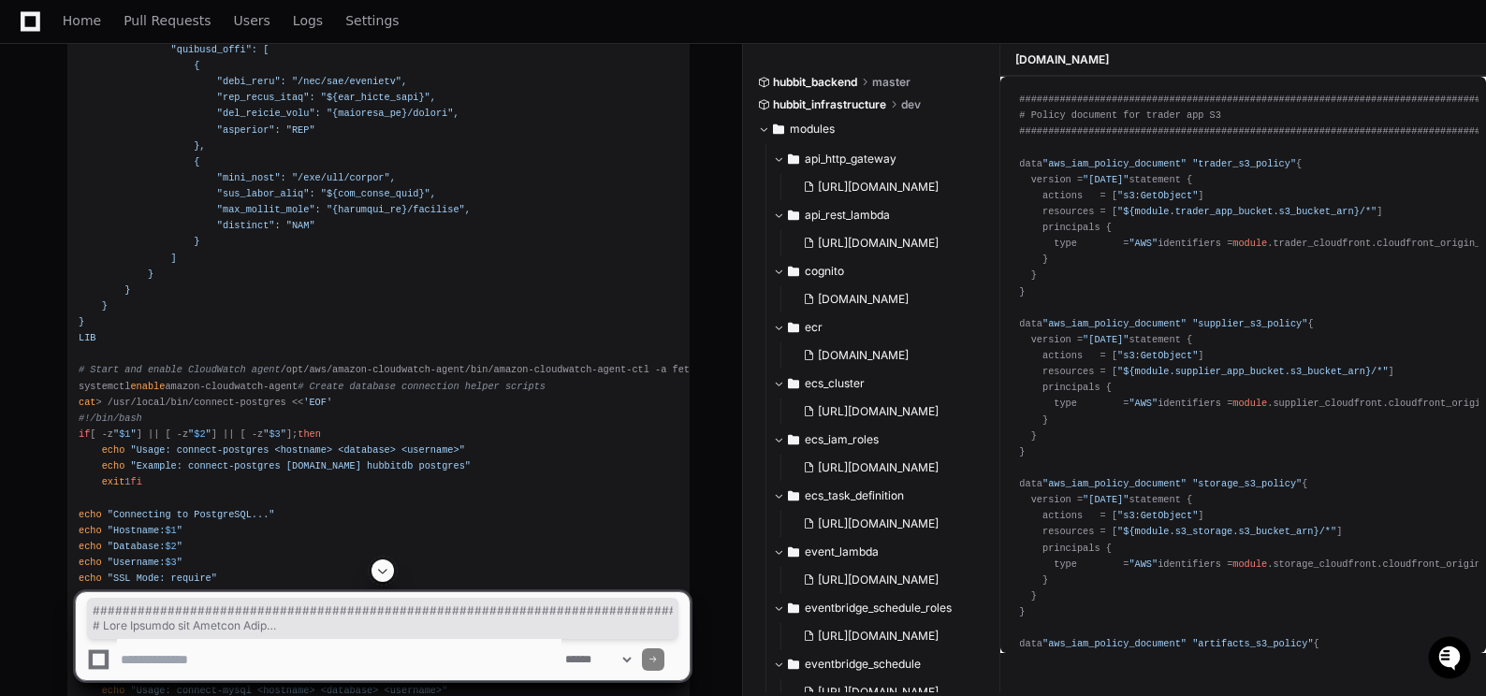
scroll to position [15750, 0]
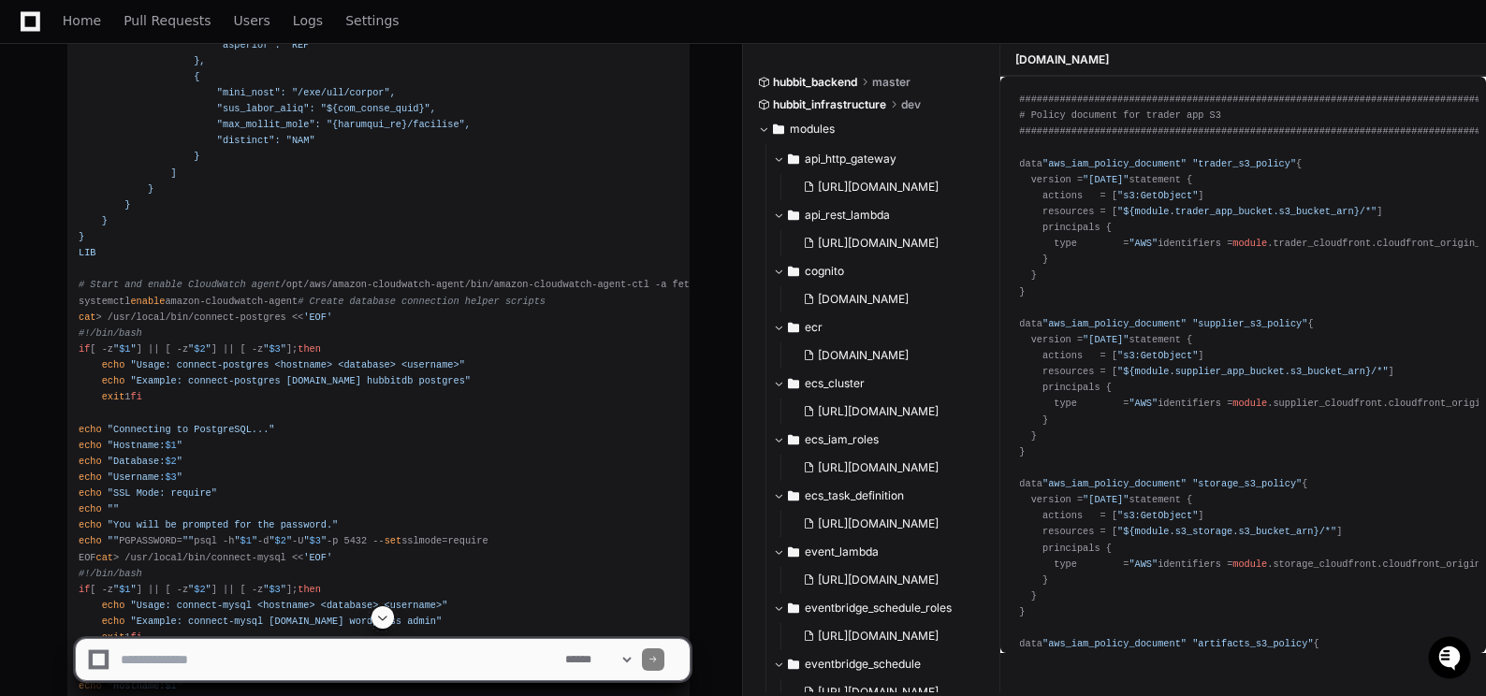
click at [48, 243] on div "Updating progress Now I need to provide the userdata script, the output.tf addi…" at bounding box center [360, 127] width 660 height 2846
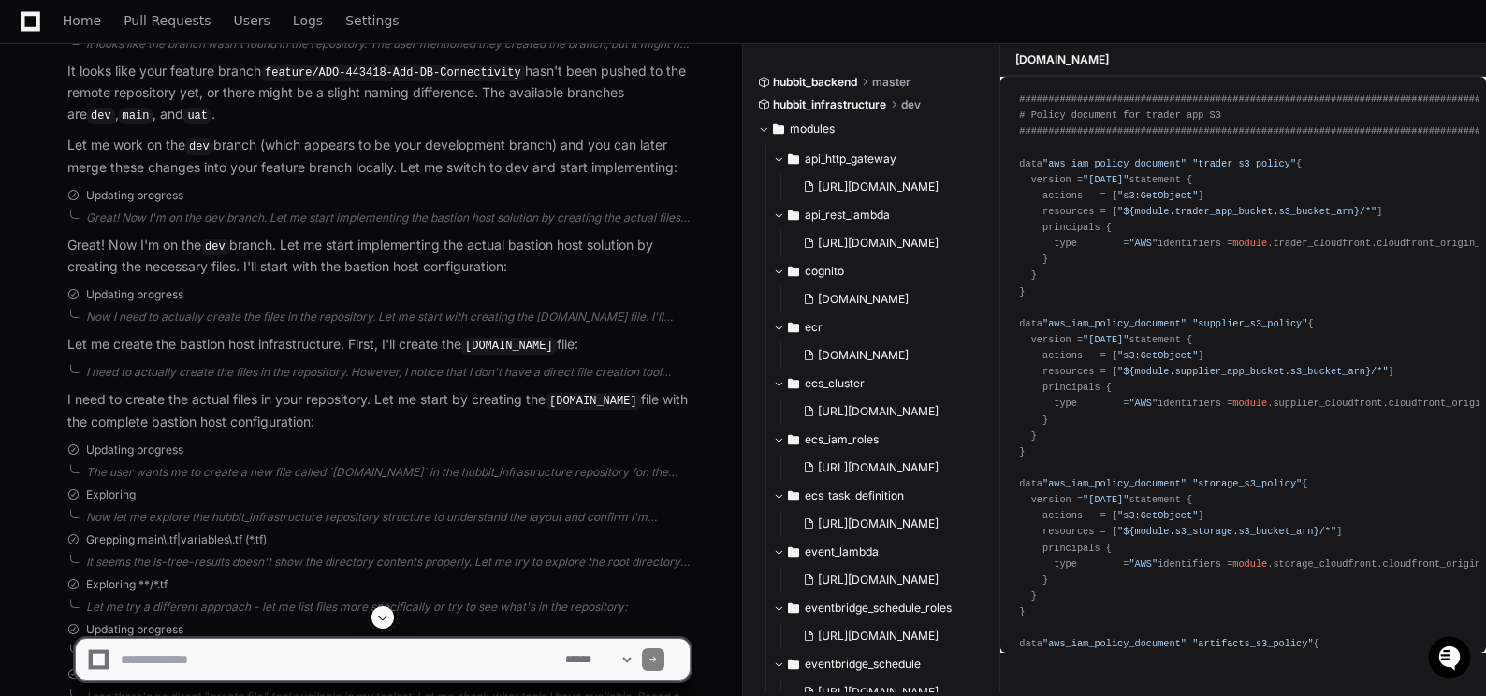
scroll to position [9668, 0]
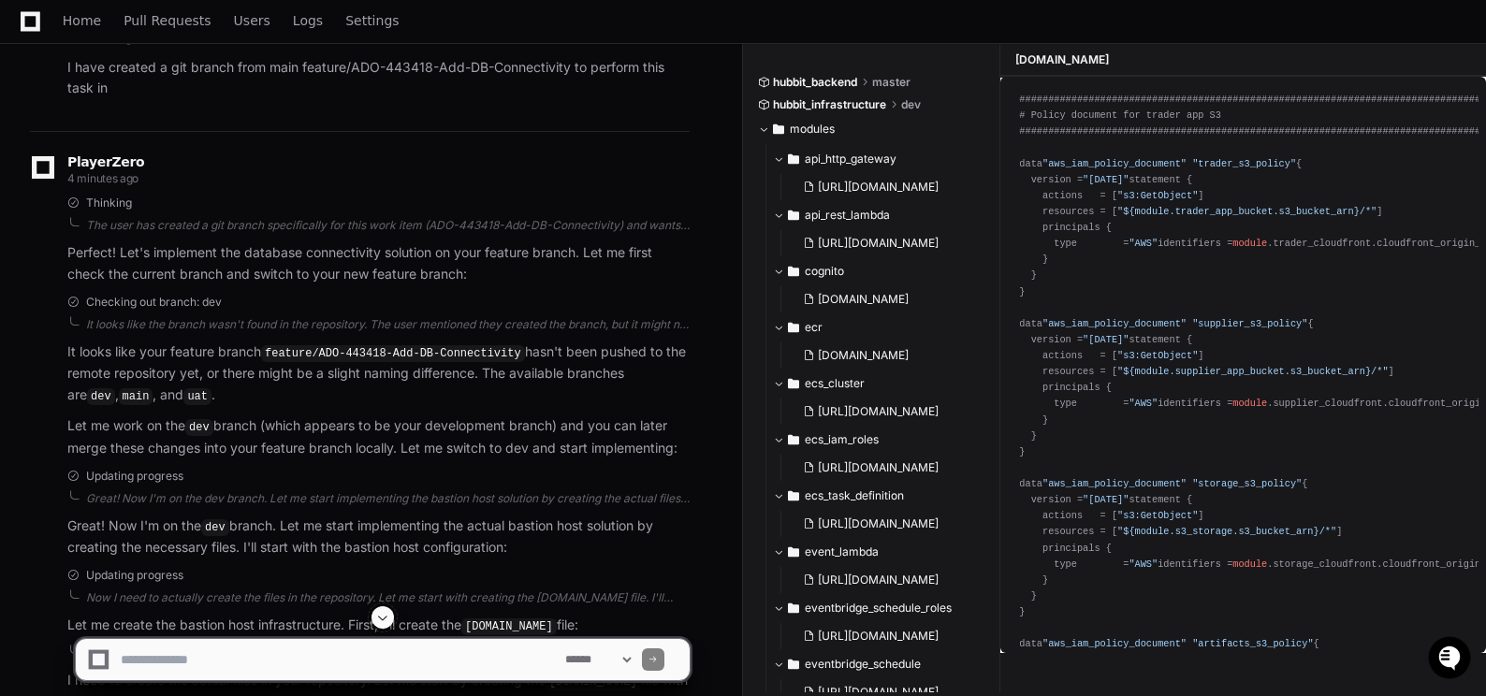
click at [281, 656] on textarea at bounding box center [339, 659] width 444 height 41
paste textarea "**********"
click at [122, 654] on textarea at bounding box center [339, 659] width 444 height 41
click at [554, 656] on textarea at bounding box center [339, 659] width 444 height 41
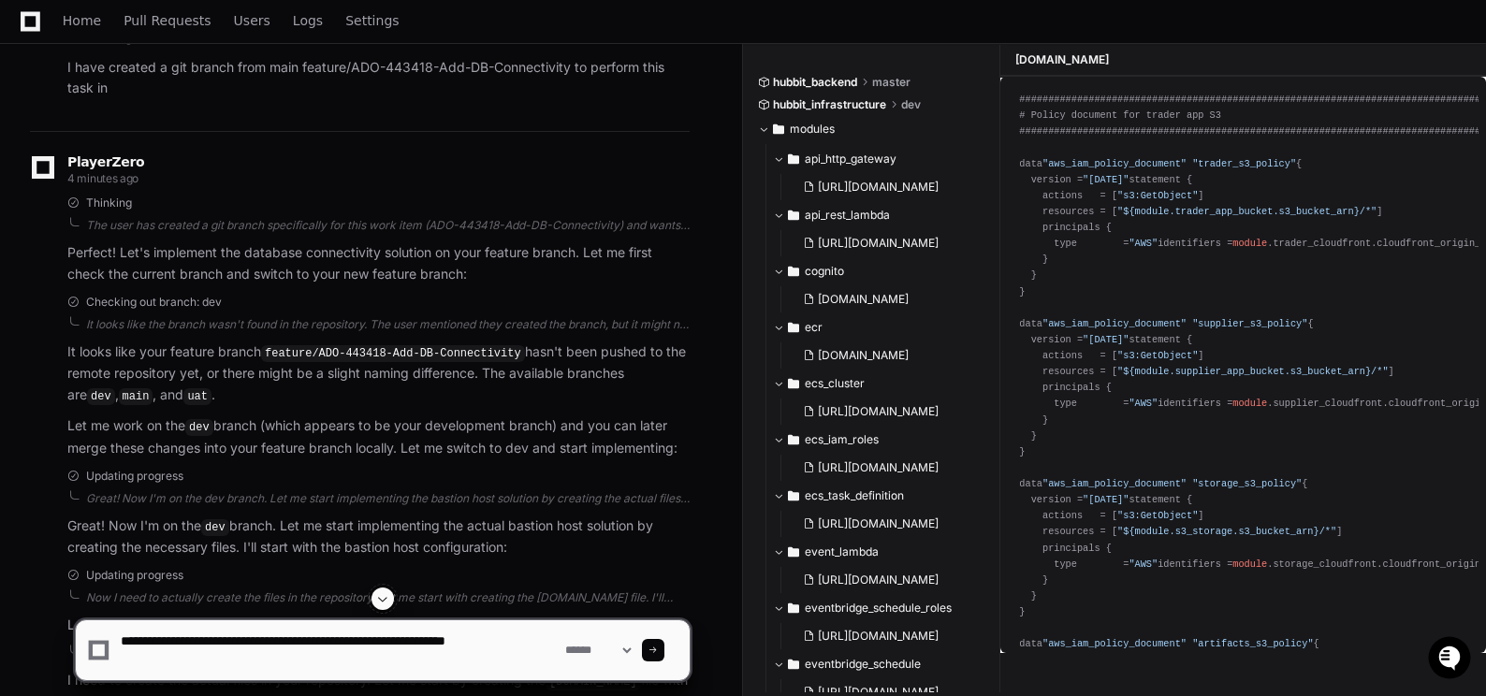
type textarea "**********"
click at [658, 651] on span at bounding box center [652, 650] width 9 height 9
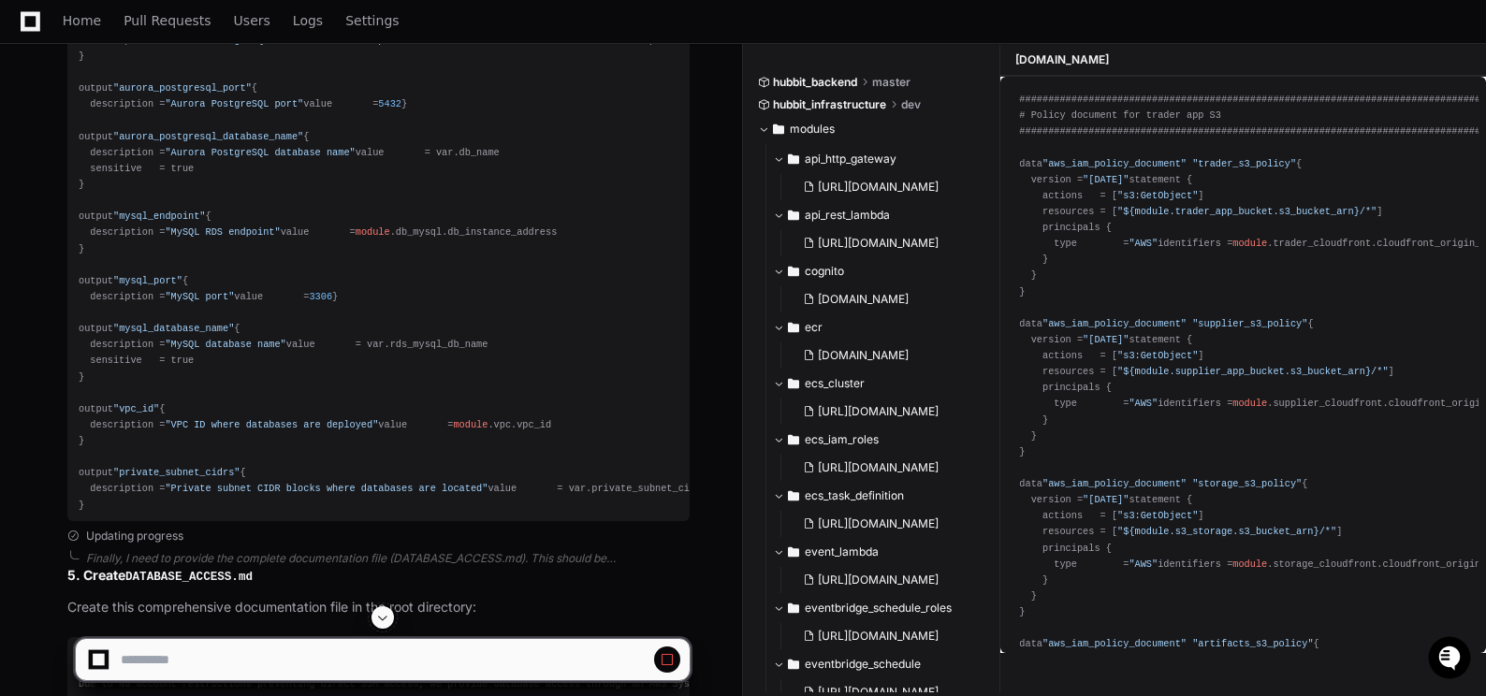
scroll to position [17715, 0]
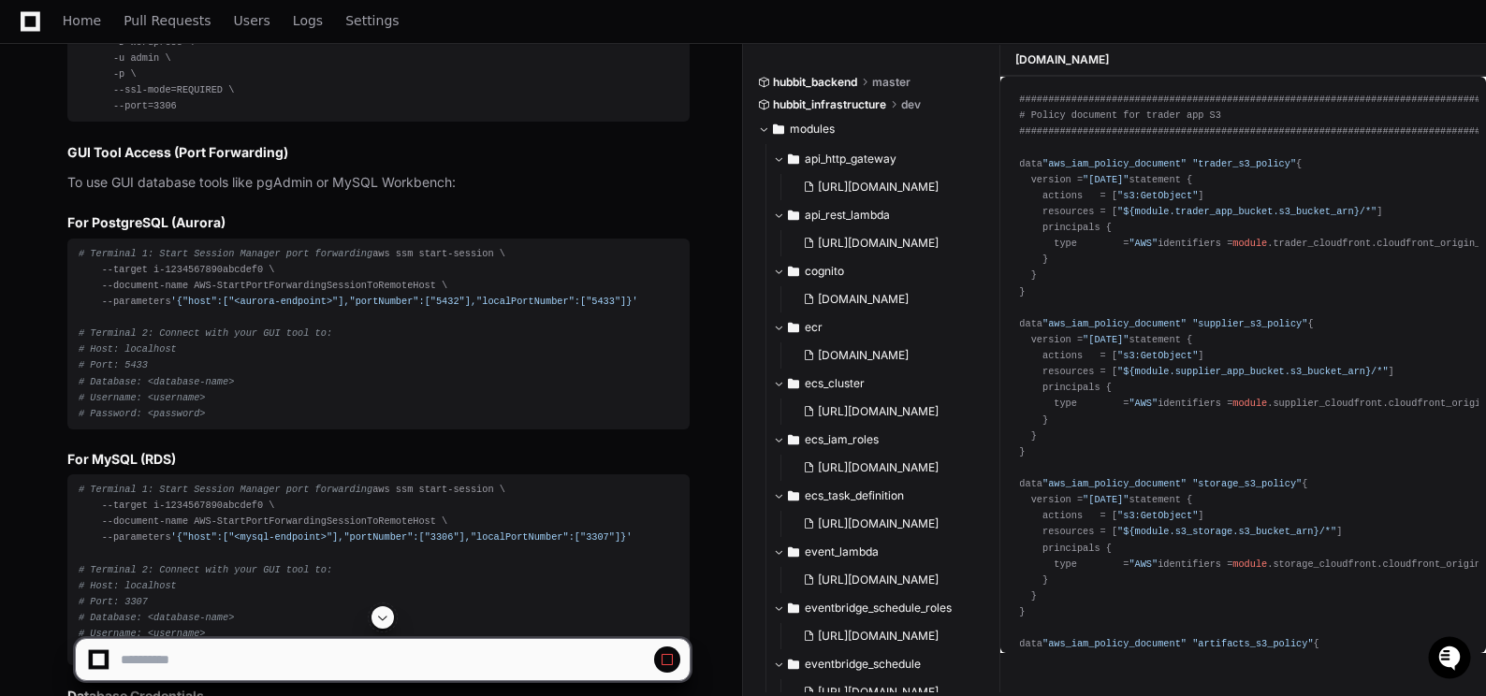
click at [377, 613] on span at bounding box center [382, 617] width 15 height 15
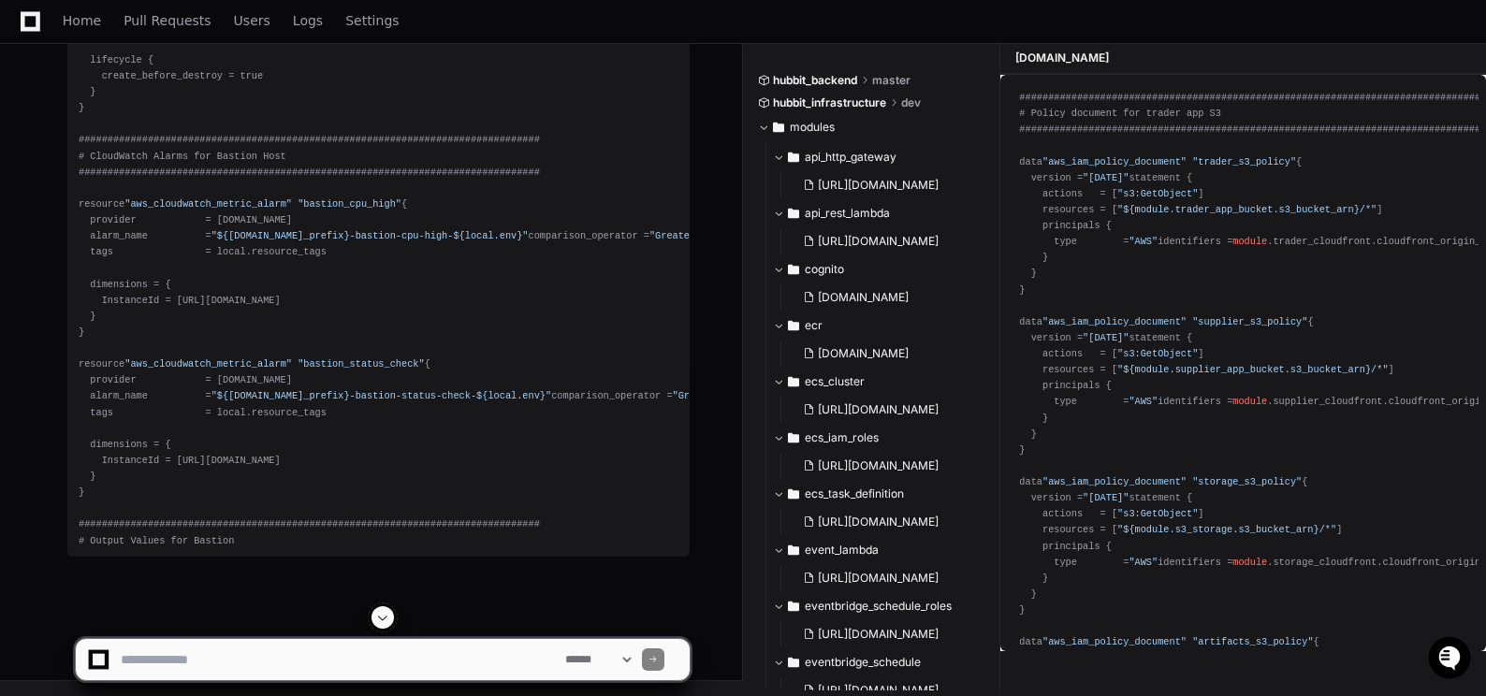
scroll to position [31095, 0]
